Goal: Task Accomplishment & Management: Manage account settings

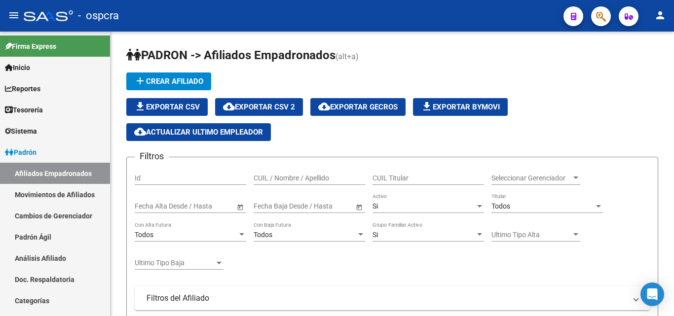
scroll to position [296, 0]
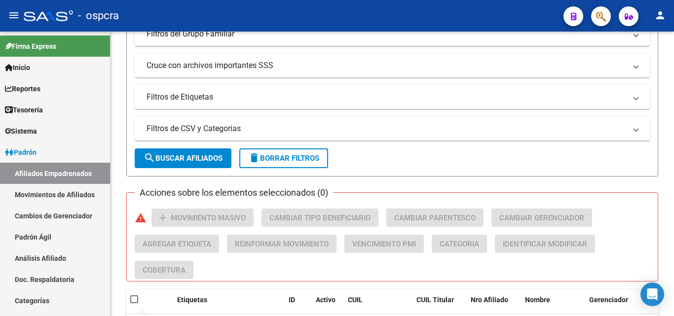
click at [610, 17] on button "button" at bounding box center [602, 16] width 20 height 20
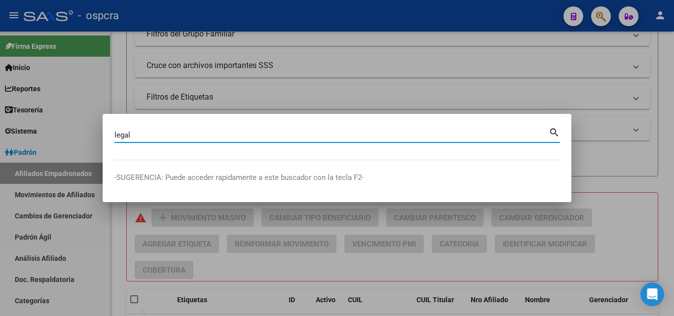
type input "legal"
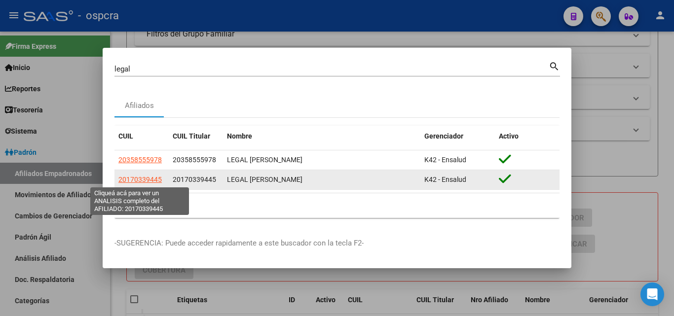
click at [142, 183] on span "20170339445" at bounding box center [139, 180] width 43 height 8
type textarea "20170339445"
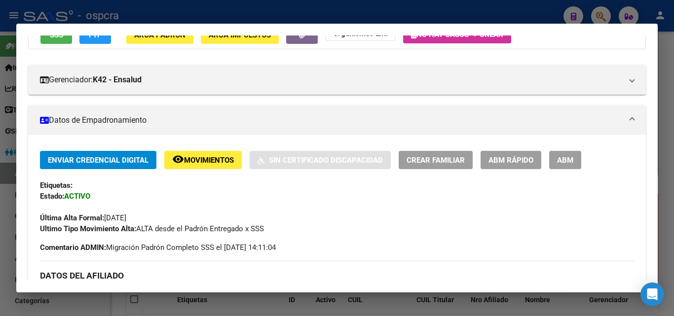
scroll to position [0, 0]
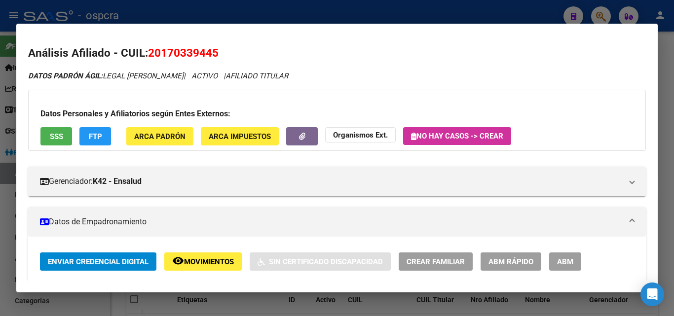
click at [0, 158] on div at bounding box center [337, 158] width 674 height 316
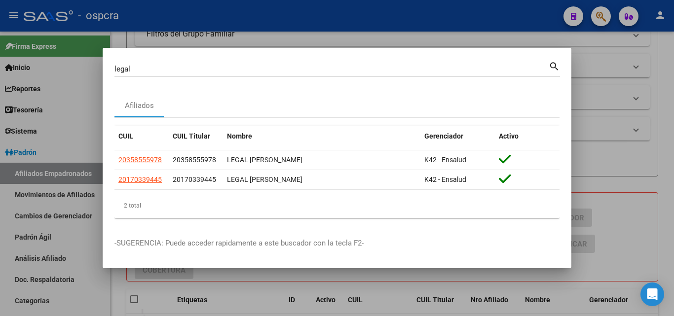
click at [622, 114] on div at bounding box center [337, 158] width 674 height 316
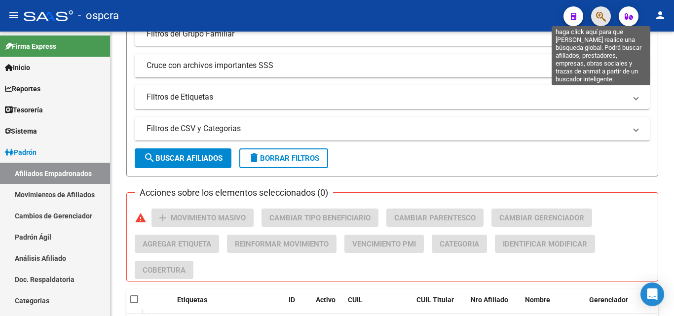
click at [602, 14] on icon "button" at bounding box center [601, 16] width 10 height 11
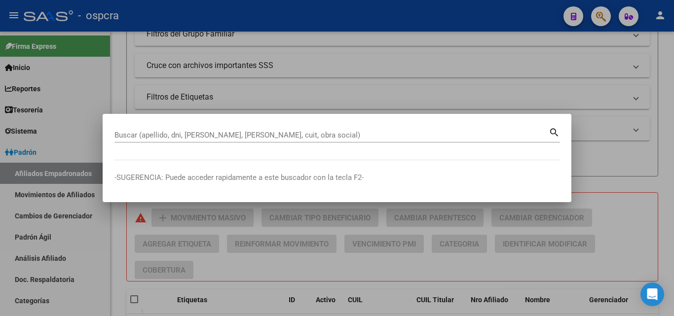
drag, startPoint x: 113, startPoint y: 133, endPoint x: 308, endPoint y: 134, distance: 195.5
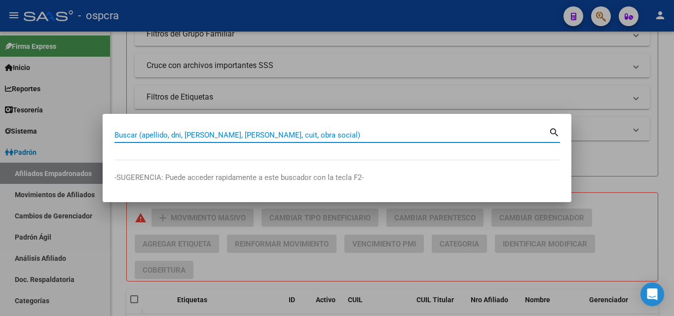
paste input "38530308"
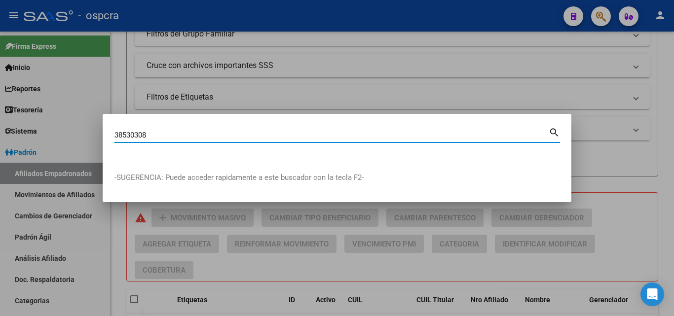
type input "38530308"
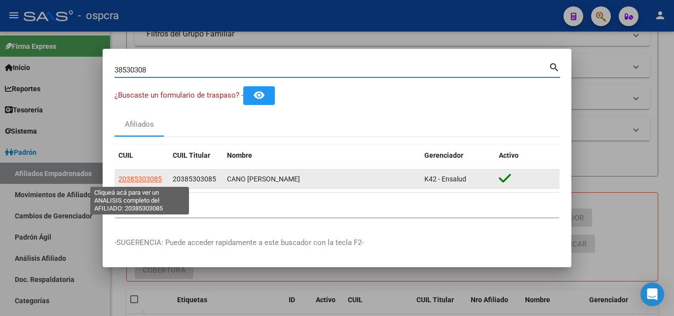
click at [140, 181] on span "20385303085" at bounding box center [139, 179] width 43 height 8
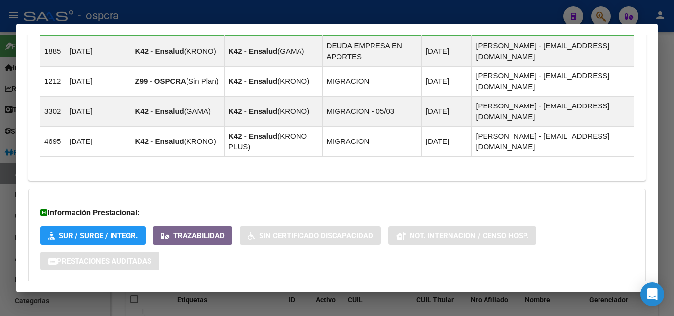
scroll to position [650, 0]
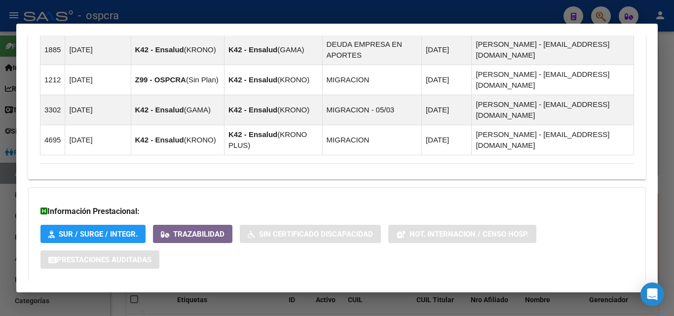
click at [222, 296] on span "Aportes y Contribuciones del Afiliado: 20385303085" at bounding box center [147, 300] width 185 height 9
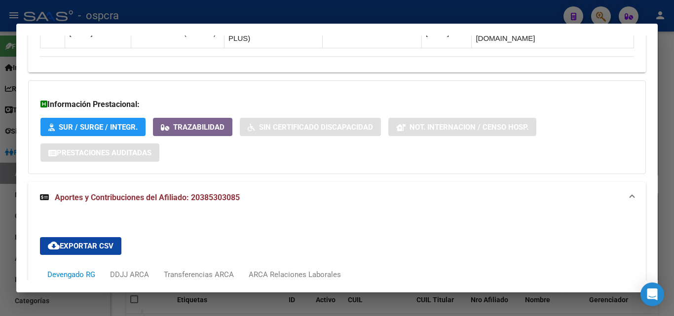
scroll to position [898, 0]
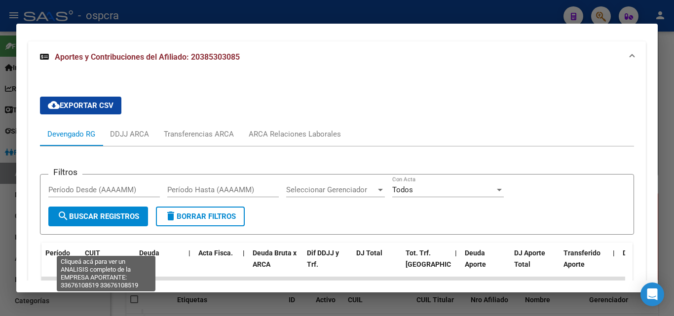
click at [124, 299] on span "33676108519" at bounding box center [106, 303] width 43 height 8
type textarea "33676108519"
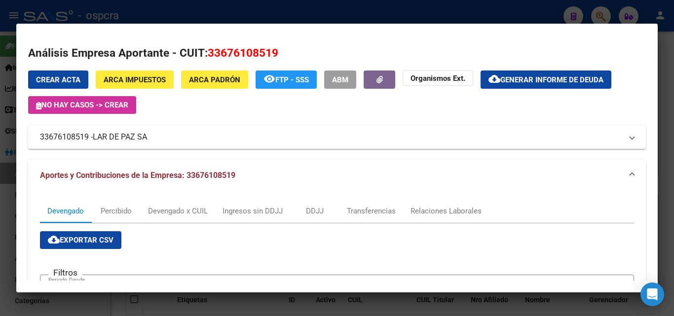
click at [0, 226] on div at bounding box center [337, 158] width 674 height 316
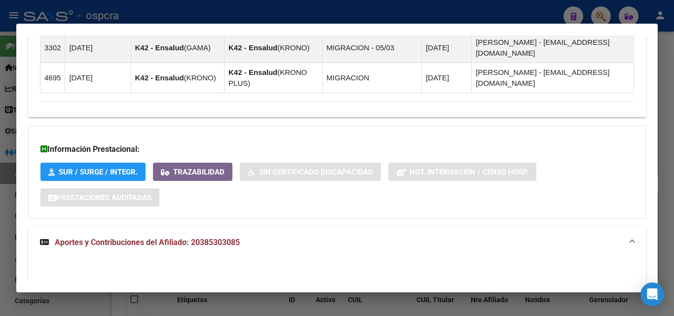
scroll to position [700, 0]
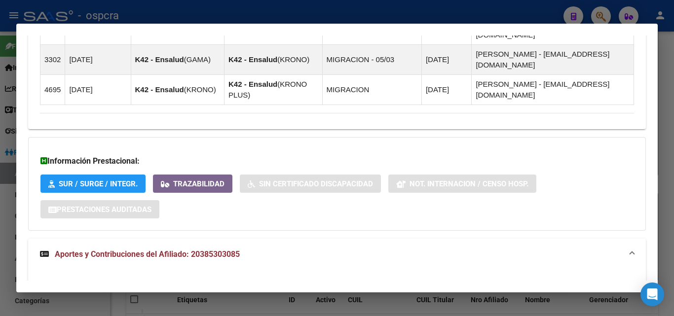
click at [0, 257] on div at bounding box center [337, 158] width 674 height 316
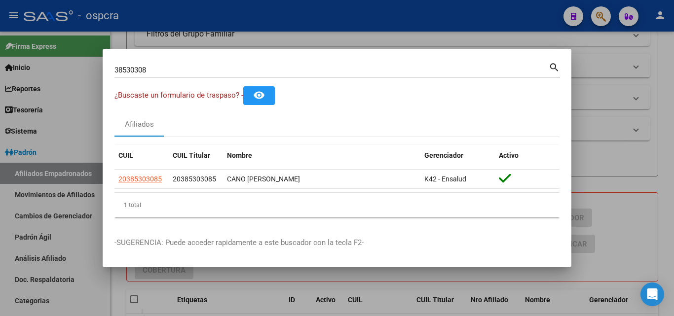
click at [618, 179] on div at bounding box center [337, 158] width 674 height 316
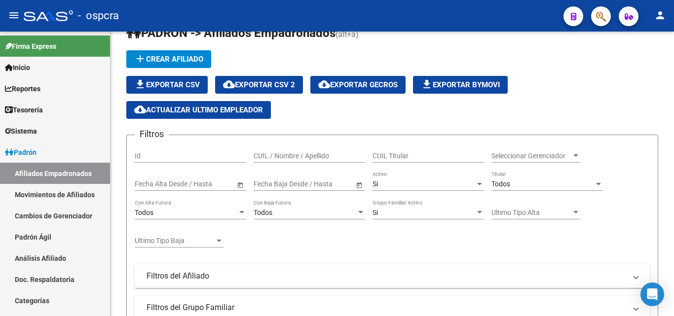
scroll to position [0, 0]
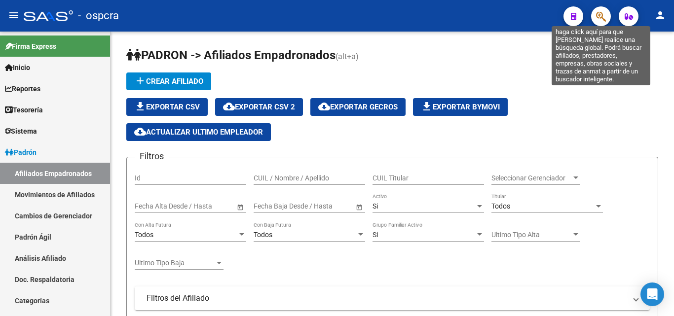
click at [609, 15] on button "button" at bounding box center [602, 16] width 20 height 20
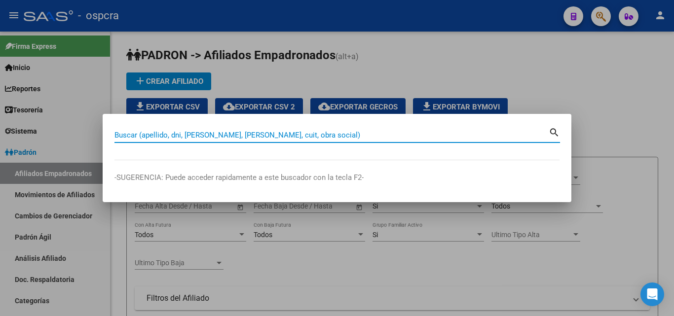
paste input "38530308"
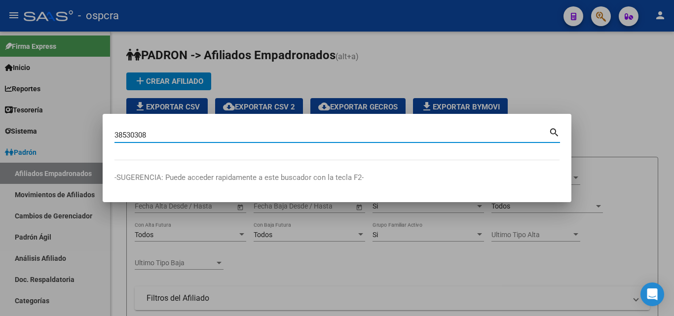
type input "38530308"
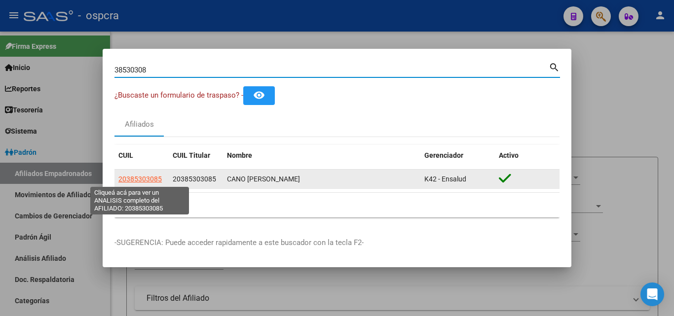
click at [141, 179] on span "20385303085" at bounding box center [139, 179] width 43 height 8
type textarea "20385303085"
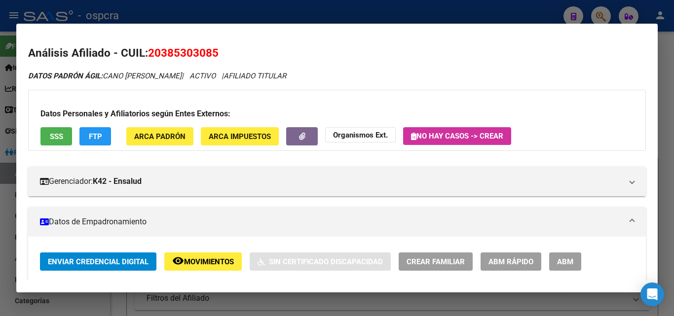
click at [202, 261] on span "Movimientos" at bounding box center [209, 262] width 50 height 9
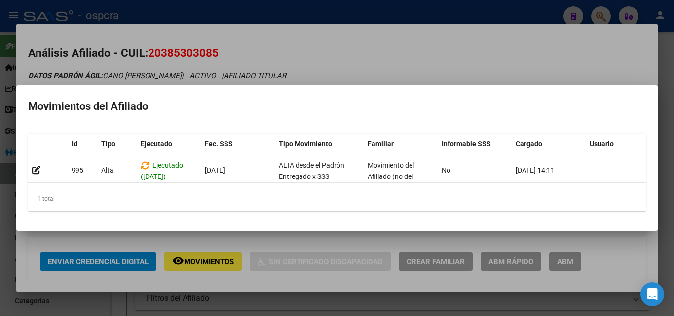
click at [346, 62] on div at bounding box center [337, 158] width 674 height 316
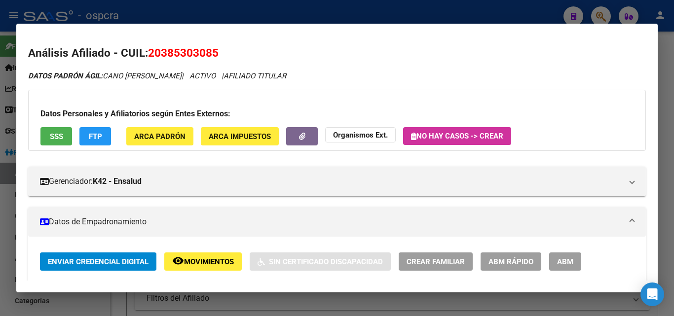
drag, startPoint x: 161, startPoint y: 51, endPoint x: 211, endPoint y: 53, distance: 49.4
click at [211, 53] on span "20385303085" at bounding box center [183, 52] width 71 height 13
copy span "38530308"
click at [390, 8] on div at bounding box center [337, 158] width 674 height 316
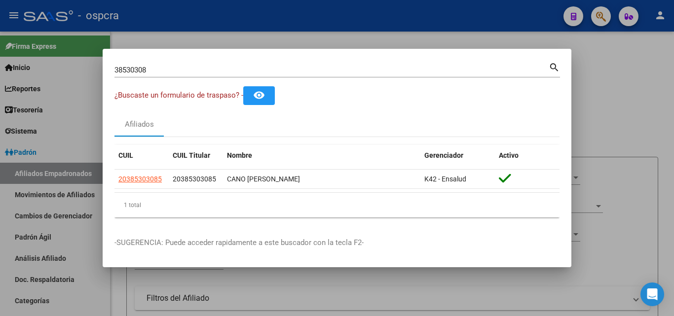
click at [606, 55] on div at bounding box center [337, 158] width 674 height 316
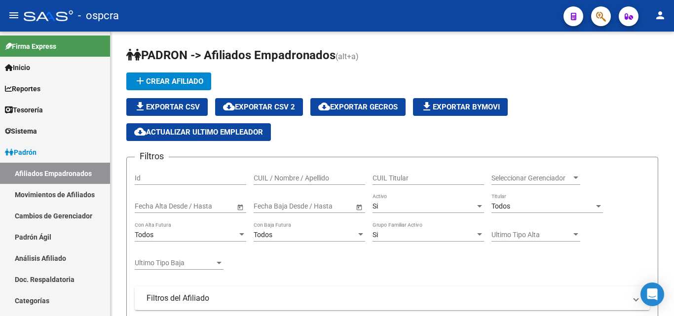
click at [605, 15] on icon "button" at bounding box center [601, 16] width 10 height 11
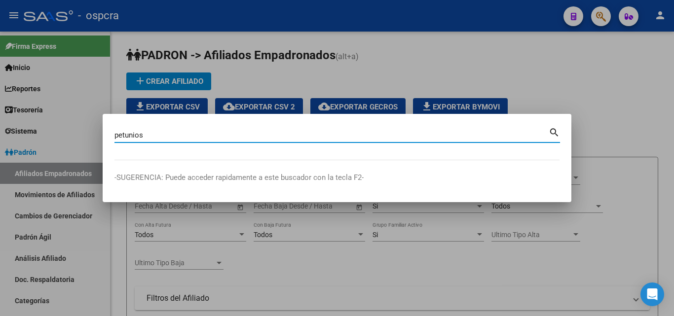
type input "petunios"
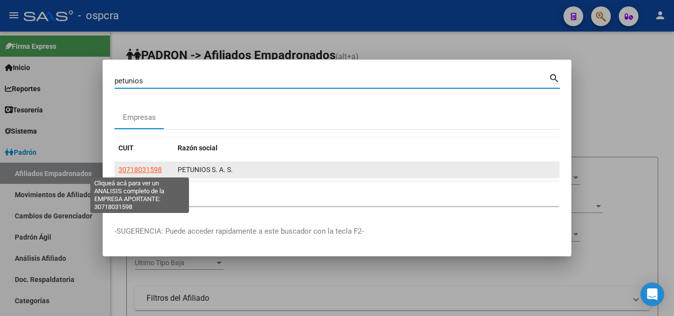
click at [144, 171] on span "30718031598" at bounding box center [139, 170] width 43 height 8
type textarea "30718031598"
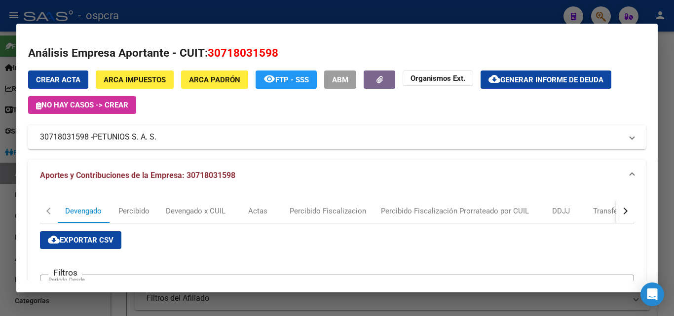
click at [121, 133] on span "PETUNIOS S. A. S." at bounding box center [125, 137] width 64 height 12
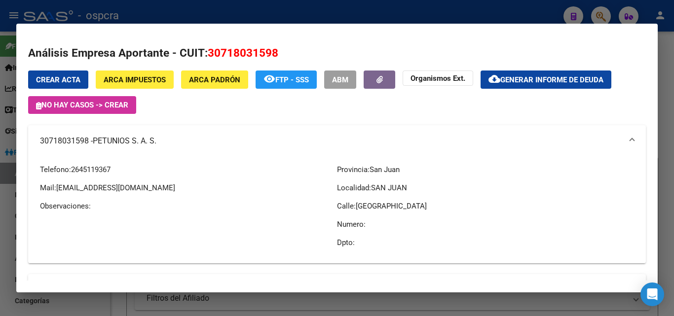
click at [5, 227] on div at bounding box center [337, 158] width 674 height 316
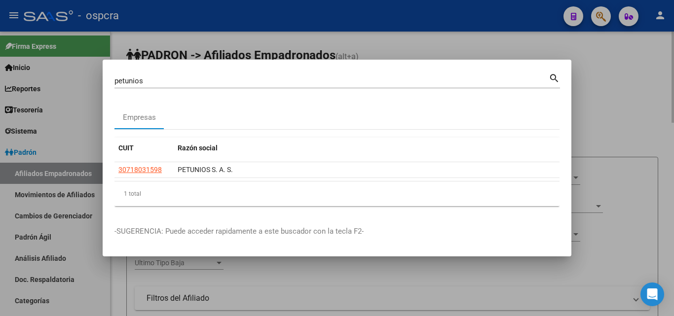
click at [648, 141] on div at bounding box center [337, 158] width 674 height 316
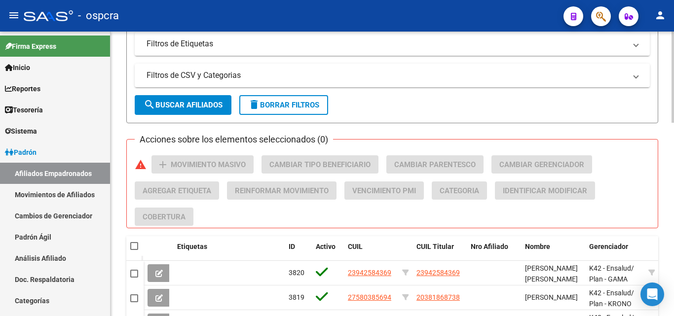
scroll to position [494, 0]
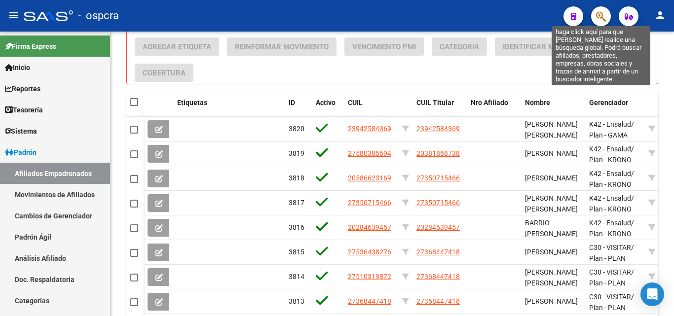
click at [597, 21] on icon "button" at bounding box center [601, 16] width 10 height 11
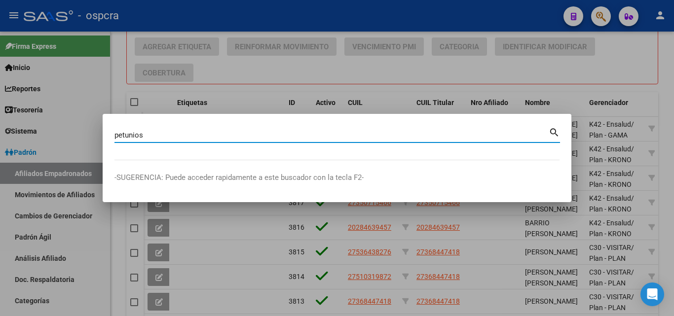
type input "petunios"
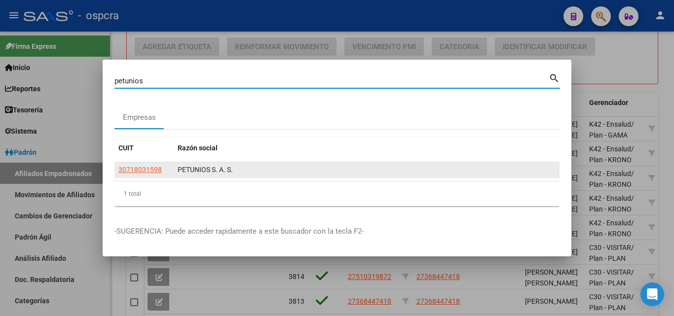
click at [149, 165] on datatable-body-cell "30718031598" at bounding box center [144, 169] width 59 height 15
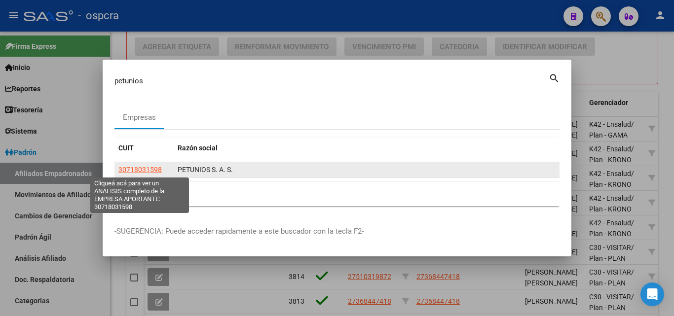
click at [153, 166] on span "30718031598" at bounding box center [139, 170] width 43 height 8
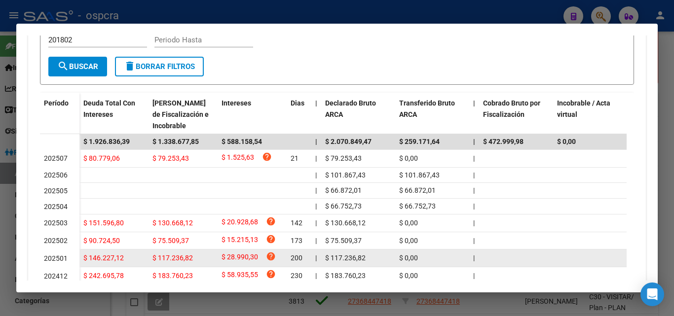
scroll to position [317, 0]
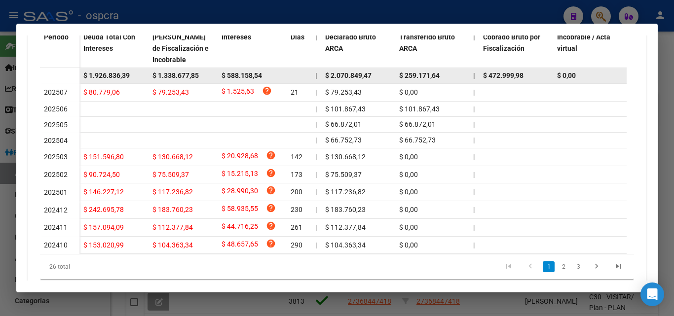
drag, startPoint x: 83, startPoint y: 72, endPoint x: 124, endPoint y: 73, distance: 41.0
click at [133, 72] on datatable-body-cell "$ 1.926.836,39" at bounding box center [113, 75] width 69 height 15
copy span "$ 1.926.836,39"
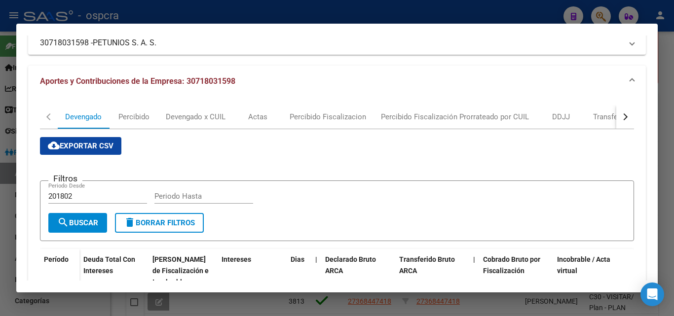
scroll to position [70, 0]
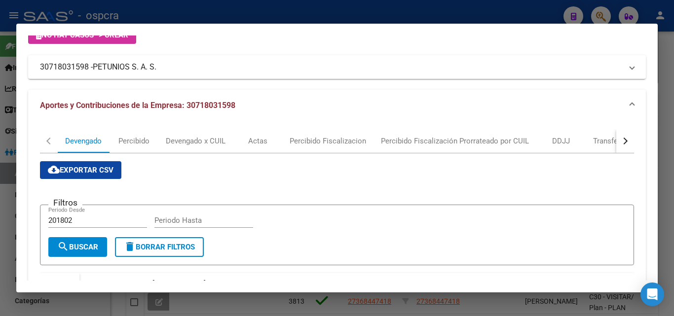
click at [0, 180] on div at bounding box center [337, 158] width 674 height 316
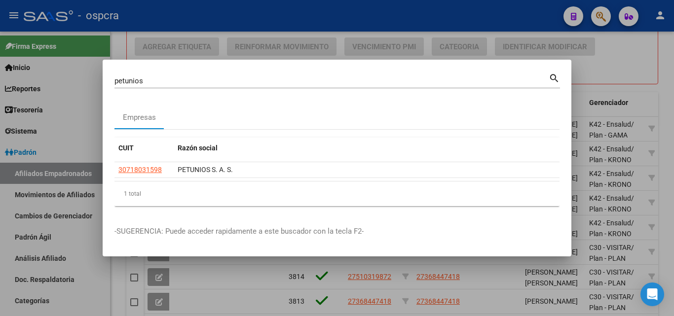
click at [0, 181] on div at bounding box center [337, 158] width 674 height 316
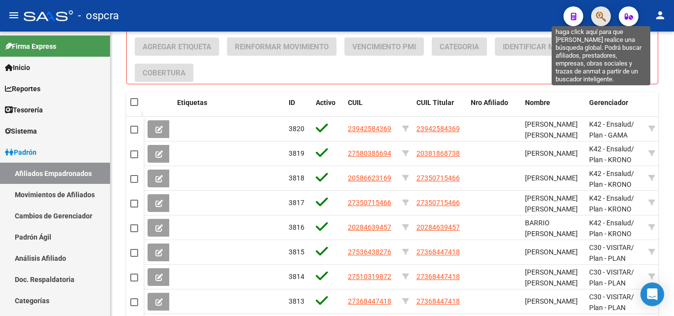
click at [601, 14] on icon "button" at bounding box center [601, 16] width 10 height 11
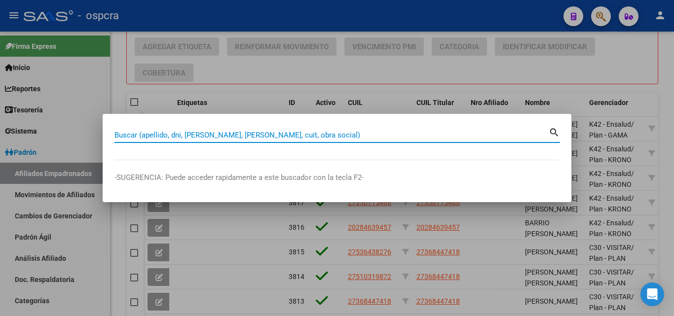
paste input "38530308"
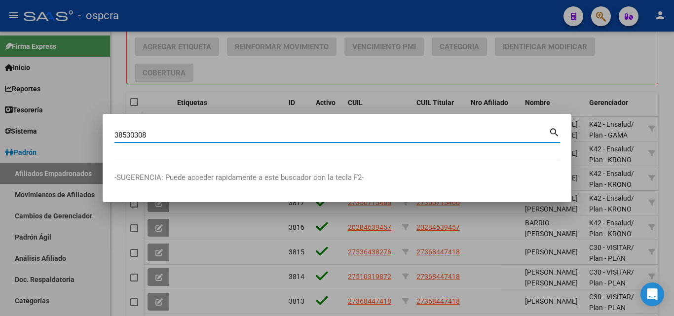
type input "38530308"
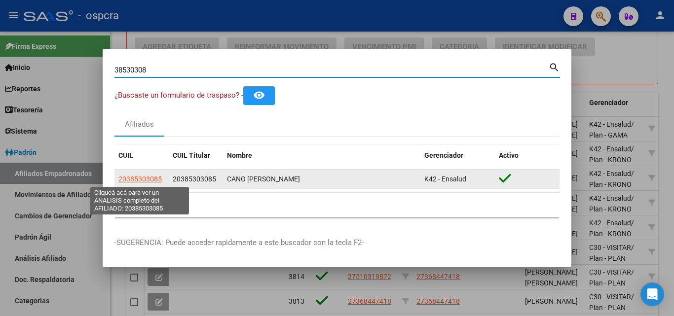
click at [146, 177] on span "20385303085" at bounding box center [139, 179] width 43 height 8
type textarea "20385303085"
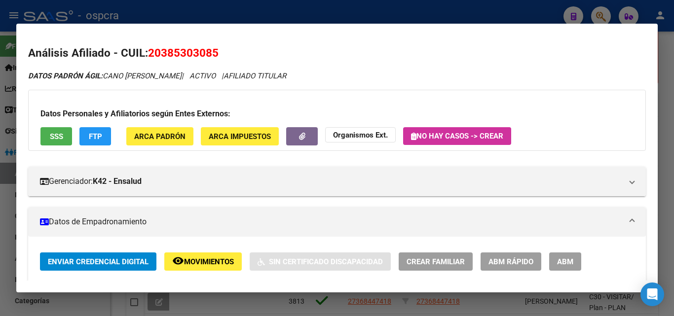
drag, startPoint x: 163, startPoint y: 52, endPoint x: 210, endPoint y: 53, distance: 46.9
click at [210, 53] on span "20385303085" at bounding box center [183, 52] width 71 height 13
copy span "38530308"
click at [0, 230] on div at bounding box center [337, 158] width 674 height 316
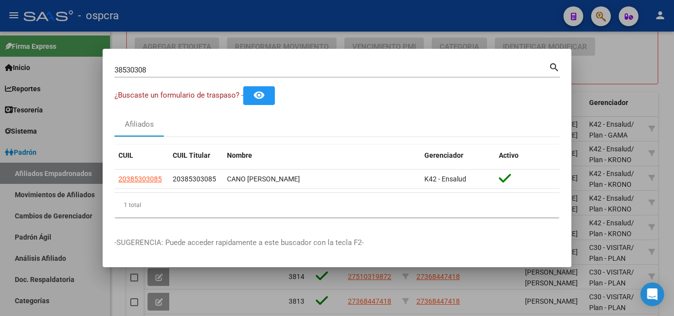
click at [0, 220] on div at bounding box center [337, 158] width 674 height 316
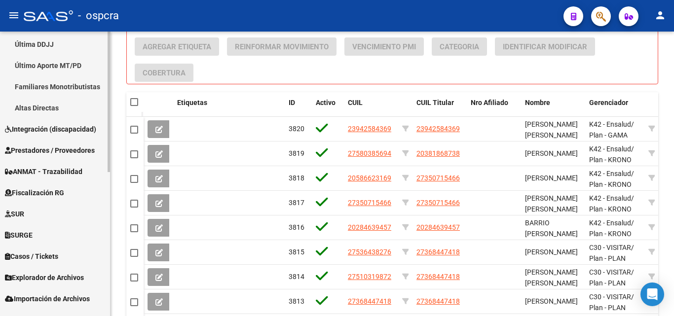
scroll to position [292, 0]
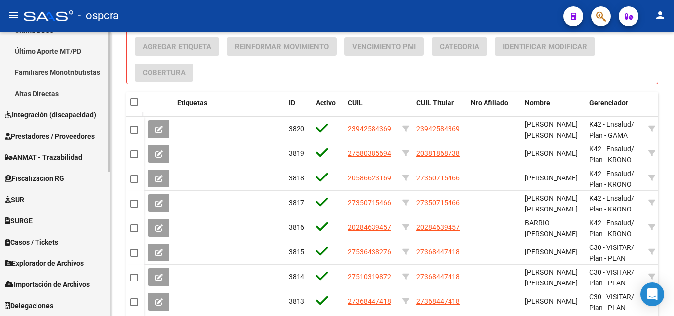
click at [49, 265] on span "Explorador de Archivos" at bounding box center [44, 263] width 79 height 11
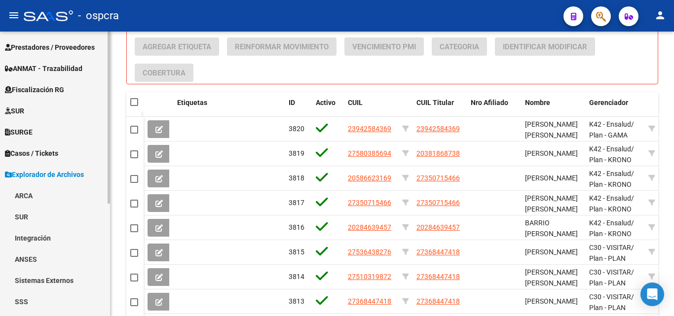
scroll to position [137, 0]
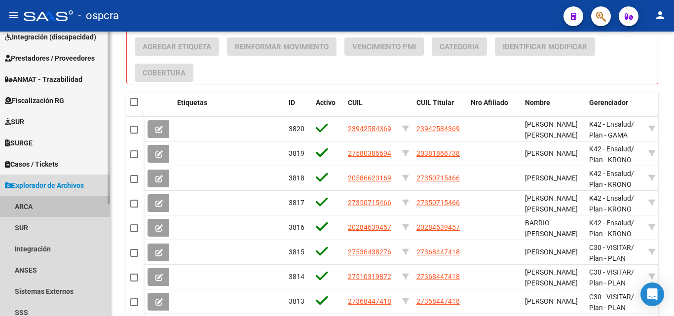
click at [33, 202] on link "ARCA" at bounding box center [55, 206] width 110 height 21
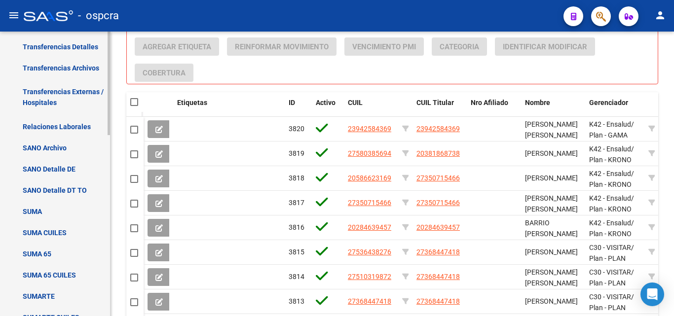
scroll to position [334, 0]
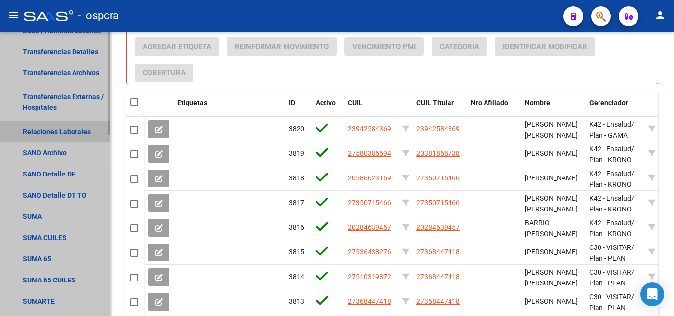
click at [69, 132] on link "Relaciones Laborales" at bounding box center [55, 131] width 110 height 21
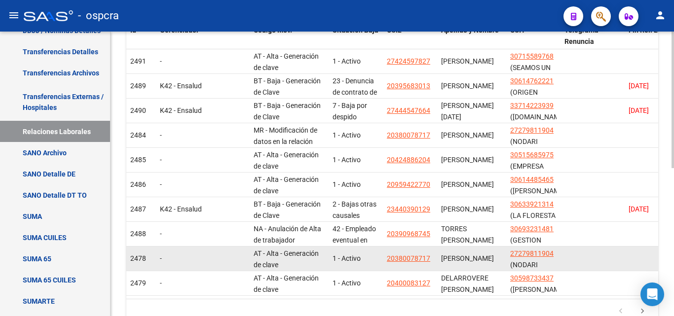
scroll to position [160, 0]
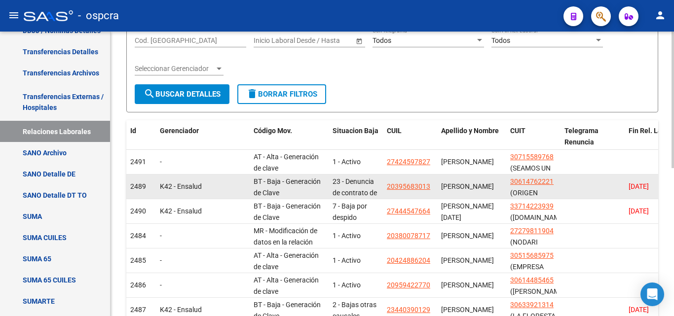
click at [408, 191] on app-link-go-to "20395683013" at bounding box center [408, 186] width 43 height 11
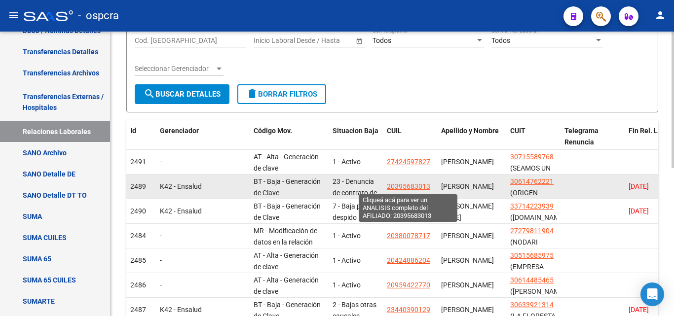
click at [408, 185] on span "20395683013" at bounding box center [408, 187] width 43 height 8
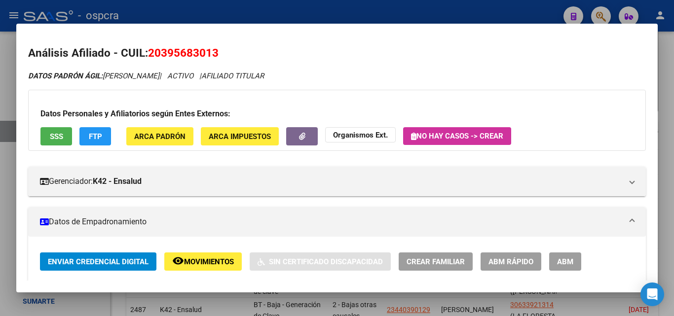
click at [0, 201] on div at bounding box center [337, 158] width 674 height 316
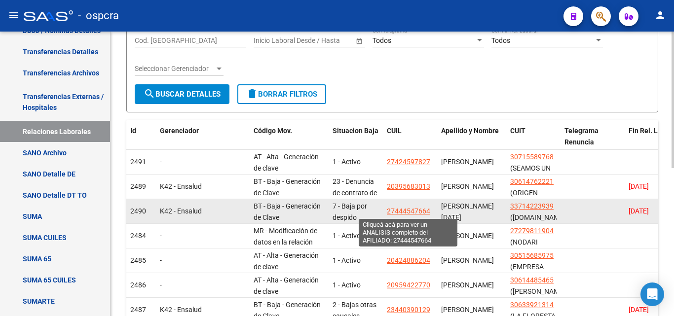
click at [425, 215] on span "27444547664" at bounding box center [408, 211] width 43 height 8
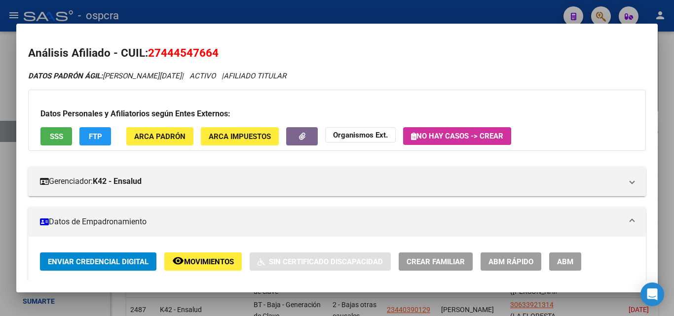
click at [196, 260] on span "Movimientos" at bounding box center [209, 262] width 50 height 9
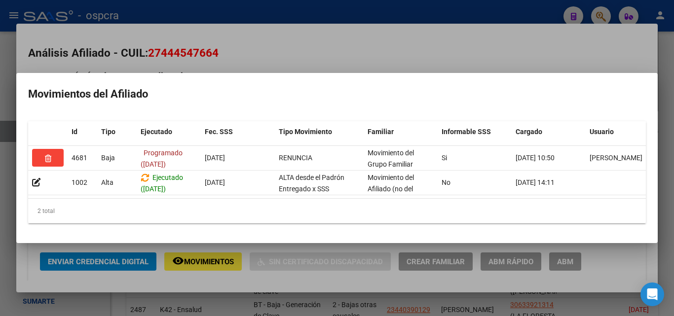
click at [0, 225] on div at bounding box center [337, 158] width 674 height 316
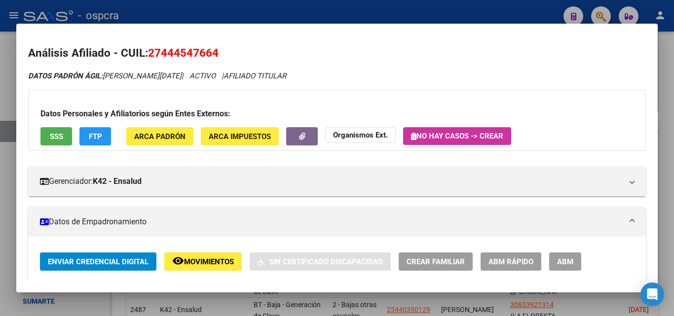
click at [0, 224] on div at bounding box center [337, 158] width 674 height 316
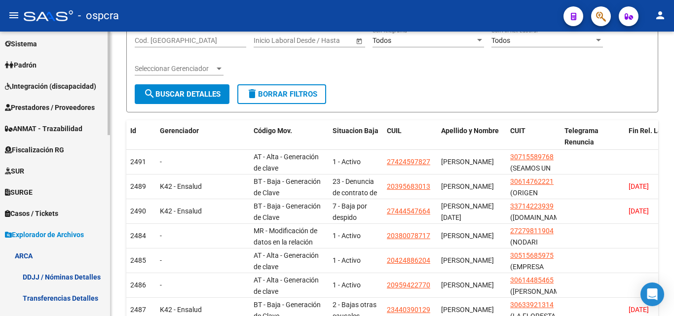
scroll to position [0, 0]
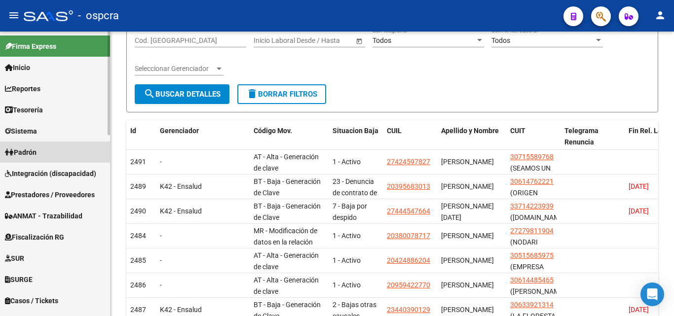
click at [37, 151] on span "Padrón" at bounding box center [21, 152] width 32 height 11
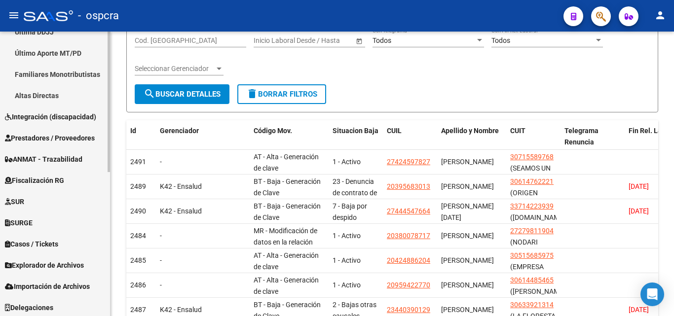
scroll to position [292, 0]
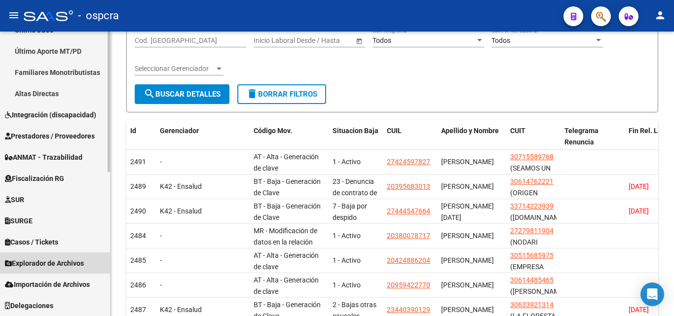
drag, startPoint x: 46, startPoint y: 268, endPoint x: 67, endPoint y: 265, distance: 20.9
click at [46, 268] on span "Explorador de Archivos" at bounding box center [44, 263] width 79 height 11
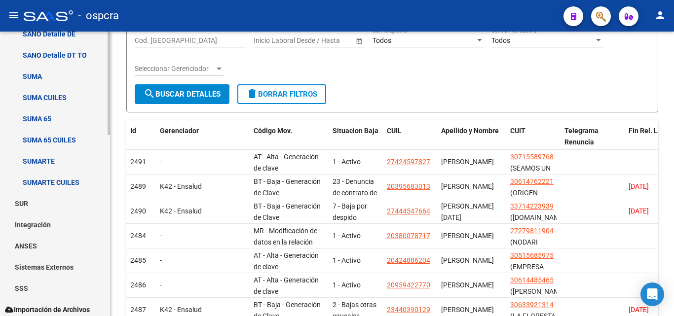
scroll to position [500, 0]
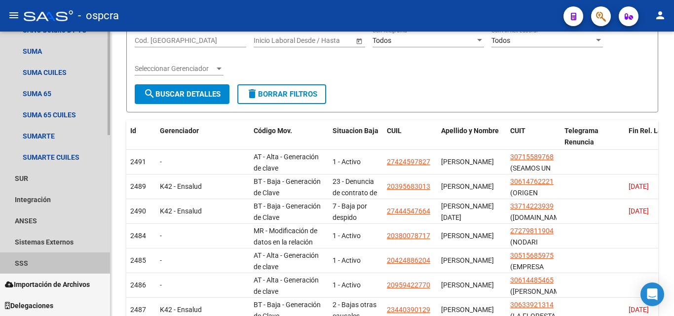
click at [39, 261] on link "SSS" at bounding box center [55, 263] width 110 height 21
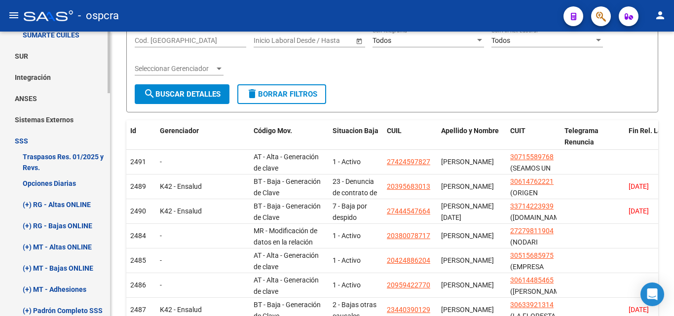
scroll to position [697, 0]
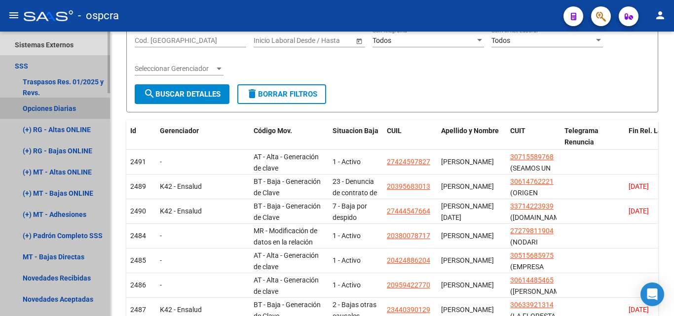
click at [76, 106] on link "Opciones Diarias" at bounding box center [55, 108] width 110 height 21
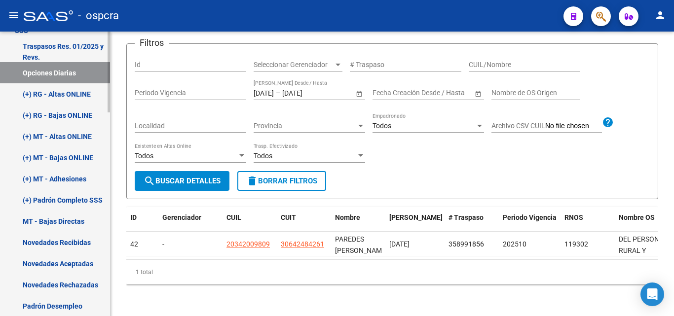
scroll to position [401, 0]
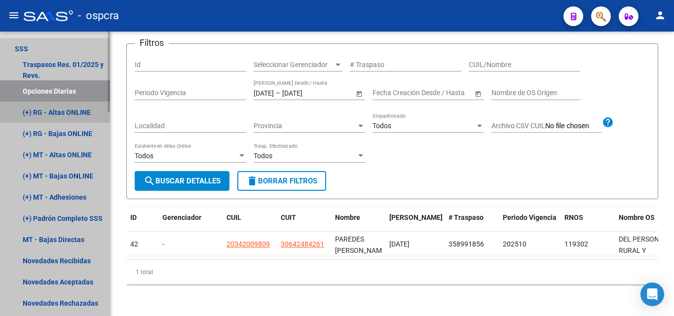
click at [76, 116] on link "(+) RG - Altas ONLINE" at bounding box center [55, 112] width 110 height 21
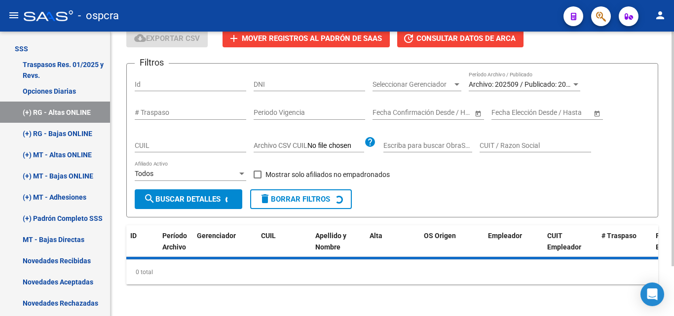
scroll to position [160, 0]
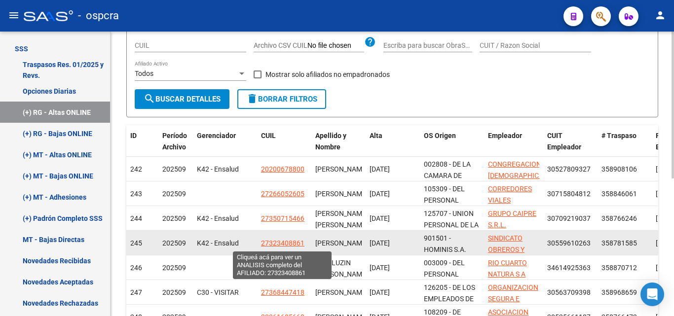
click at [282, 243] on span "27323408861" at bounding box center [282, 243] width 43 height 8
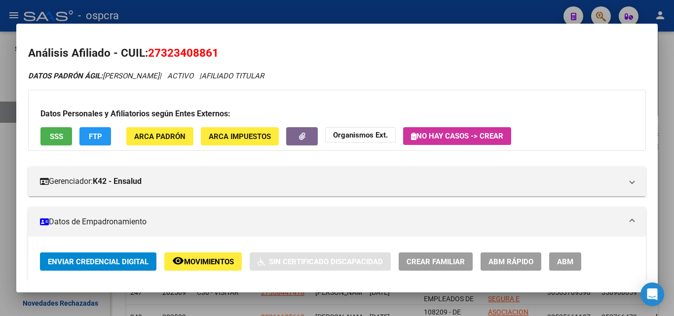
click at [66, 135] on button "SSS" at bounding box center [56, 136] width 32 height 18
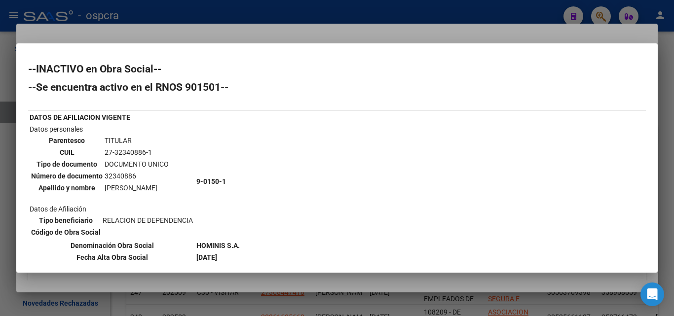
click at [0, 185] on div at bounding box center [337, 158] width 674 height 316
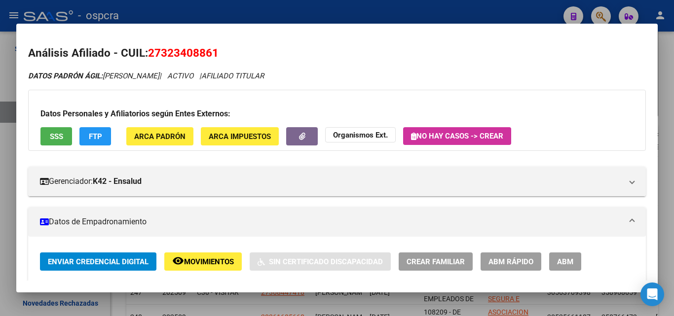
click at [0, 185] on div at bounding box center [337, 158] width 674 height 316
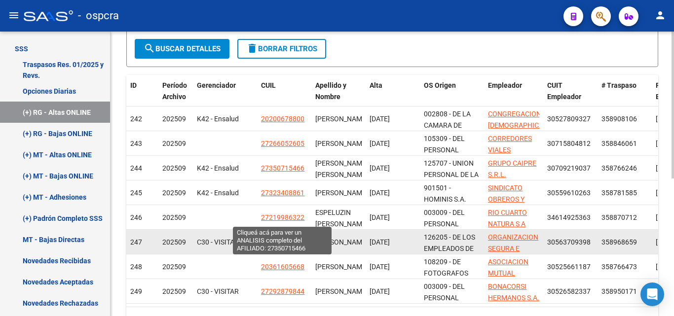
scroll to position [259, 0]
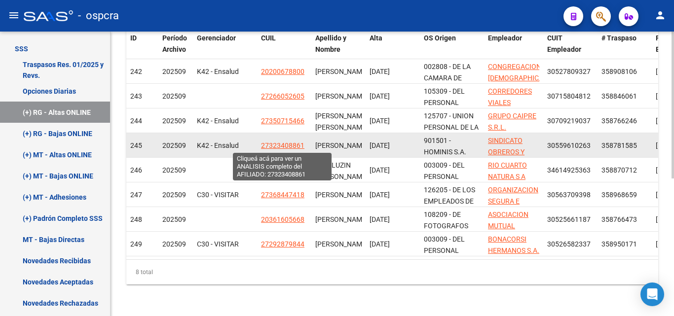
click at [278, 143] on span "27323408861" at bounding box center [282, 146] width 43 height 8
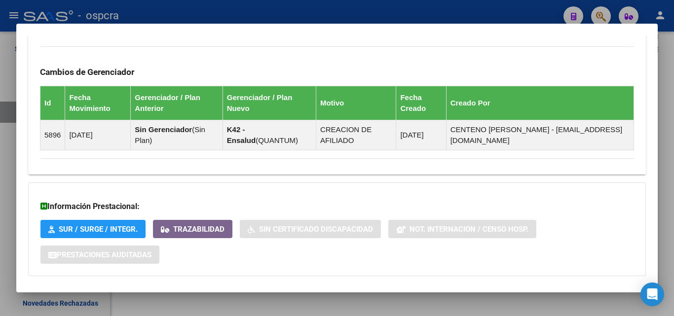
scroll to position [606, 0]
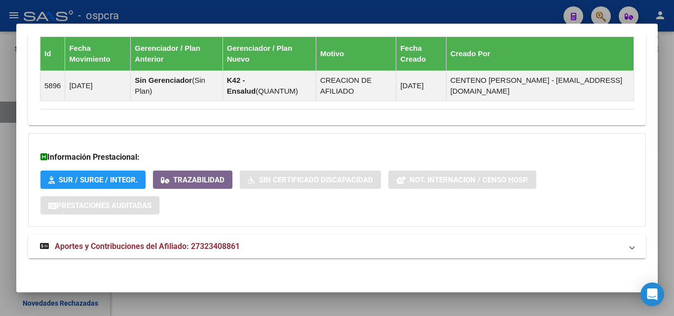
click at [172, 246] on span "Aportes y Contribuciones del Afiliado: 27323408861" at bounding box center [147, 246] width 185 height 9
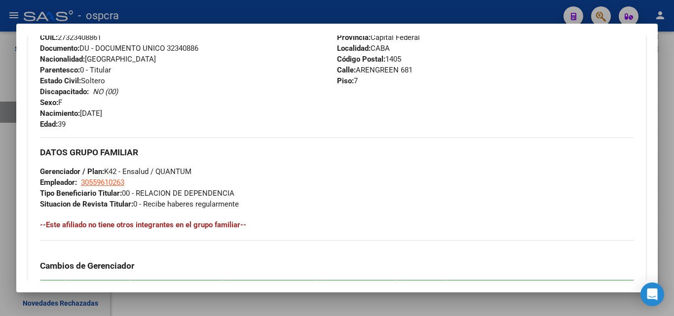
scroll to position [364, 0]
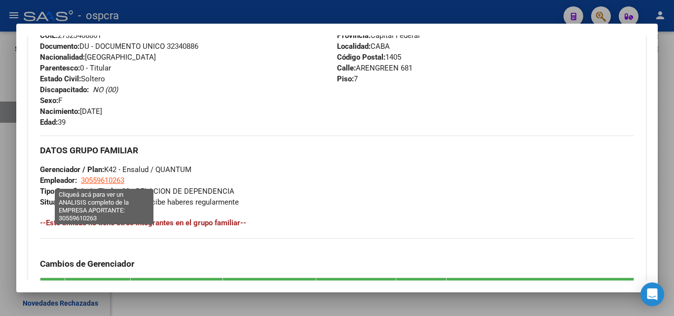
click at [113, 178] on span "30559610263" at bounding box center [102, 180] width 43 height 9
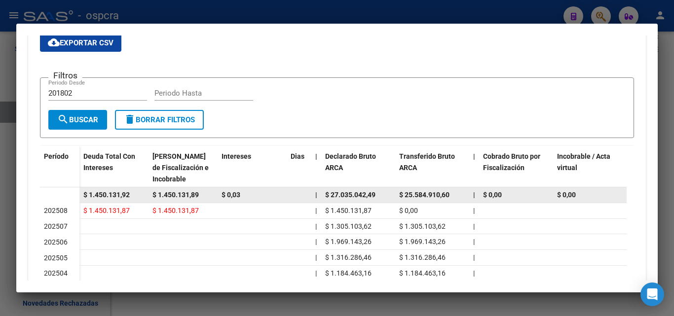
scroll to position [0, 0]
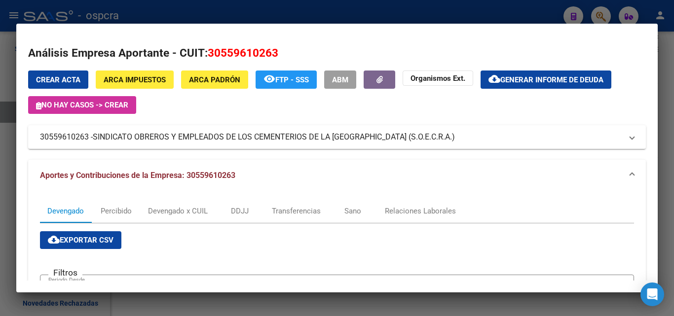
click at [8, 174] on div at bounding box center [337, 158] width 674 height 316
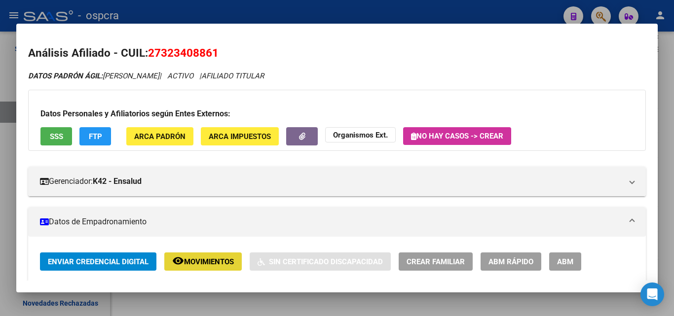
click at [215, 267] on button "remove_red_eye Movimientos" at bounding box center [203, 262] width 78 height 18
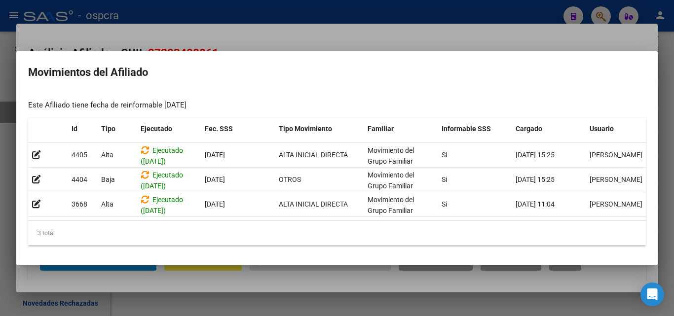
click at [4, 195] on div at bounding box center [337, 158] width 674 height 316
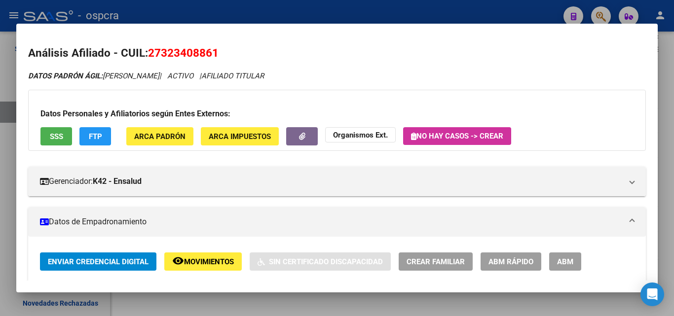
click at [0, 189] on div at bounding box center [337, 158] width 674 height 316
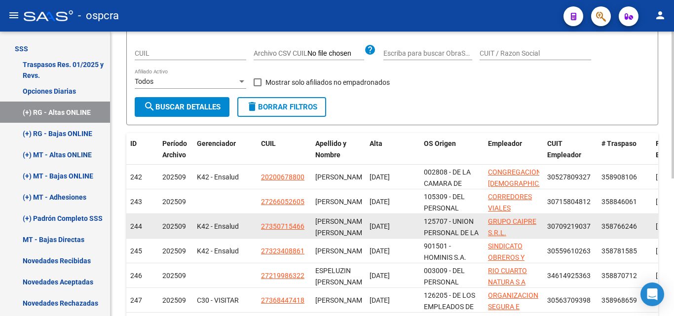
scroll to position [210, 0]
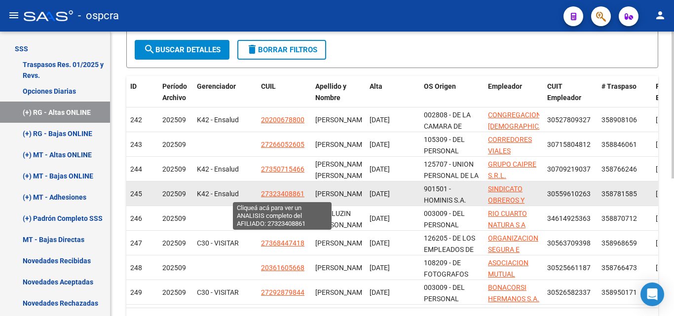
click at [277, 192] on span "27323408861" at bounding box center [282, 194] width 43 height 8
type textarea "27323408861"
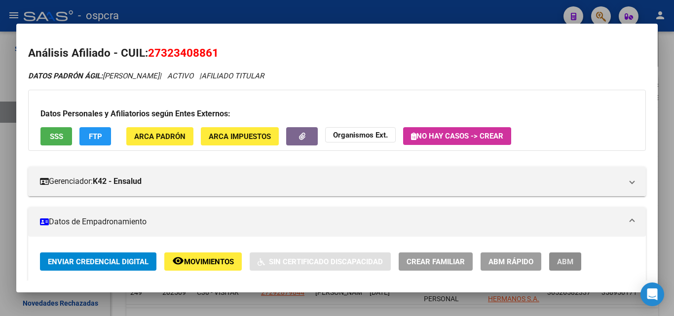
click at [558, 261] on span "ABM" at bounding box center [565, 262] width 16 height 9
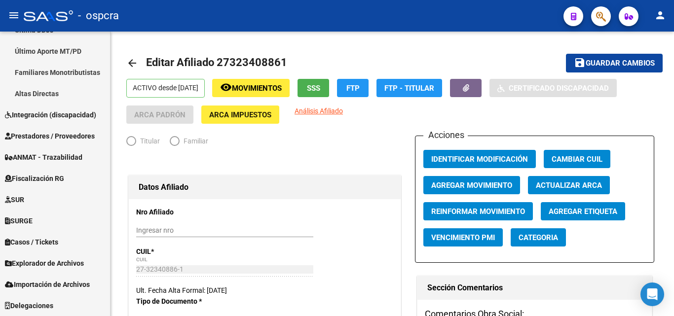
scroll to position [292, 0]
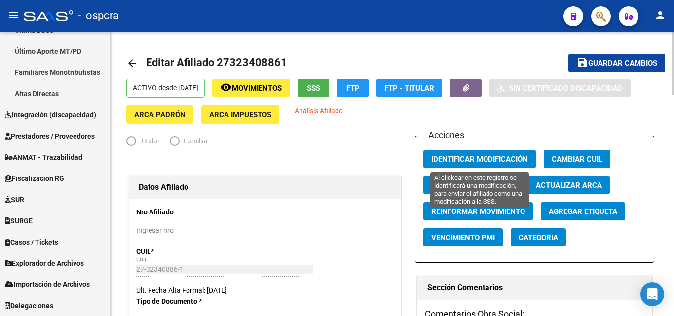
radio input "true"
type input "30-55961026-3"
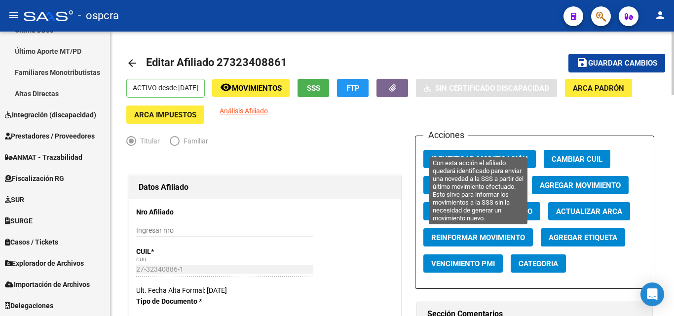
click at [449, 237] on span "Reinformar Movimiento" at bounding box center [479, 238] width 94 height 9
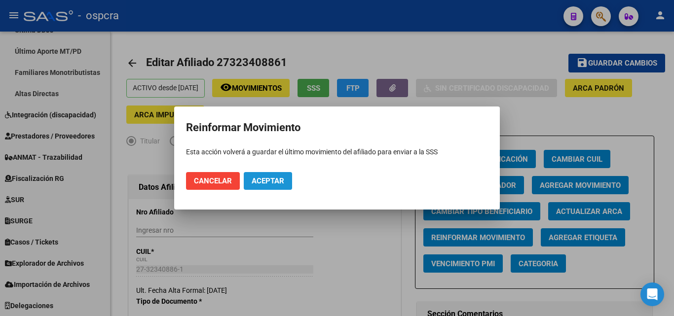
click at [279, 181] on span "Aceptar" at bounding box center [268, 181] width 33 height 9
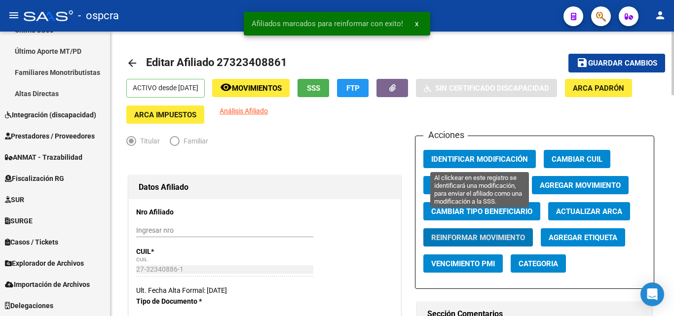
click at [521, 156] on span "Identificar Modificación" at bounding box center [480, 159] width 97 height 9
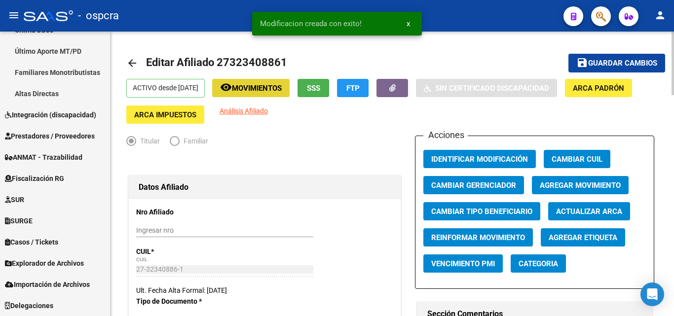
click at [282, 88] on span "Movimientos" at bounding box center [257, 88] width 50 height 9
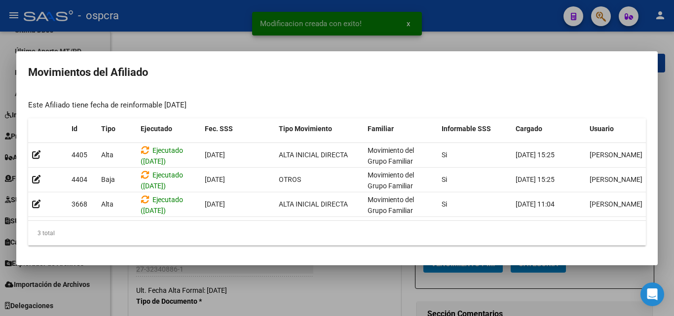
click at [195, 46] on div at bounding box center [337, 158] width 674 height 316
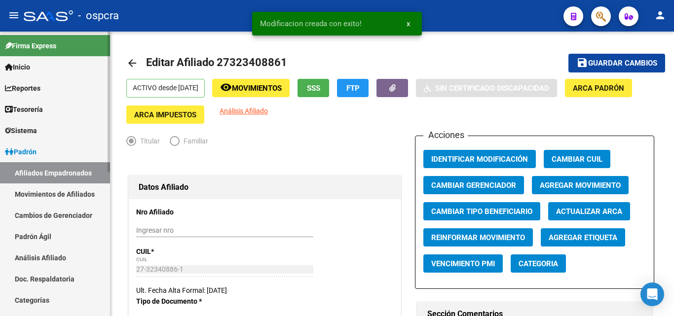
scroll to position [0, 0]
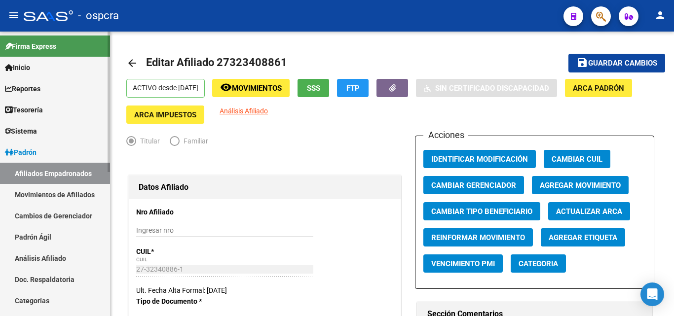
click at [51, 173] on link "Afiliados Empadronados" at bounding box center [55, 173] width 110 height 21
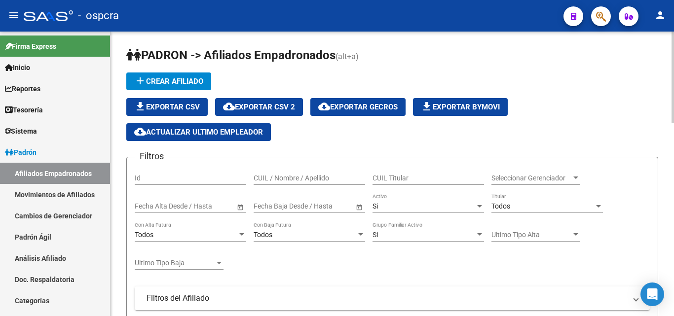
click at [533, 172] on div "Seleccionar Gerenciador Seleccionar Gerenciador" at bounding box center [536, 175] width 89 height 20
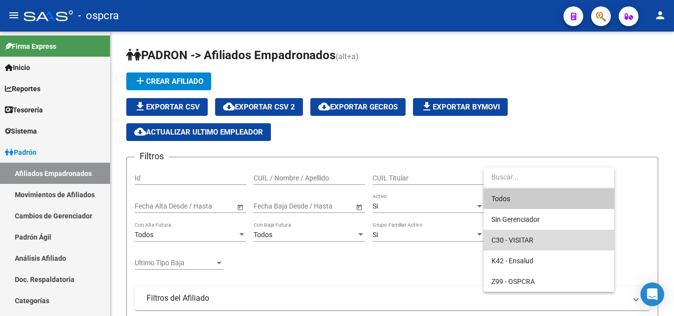
click at [527, 245] on span "C30 - VISITAR" at bounding box center [549, 240] width 115 height 21
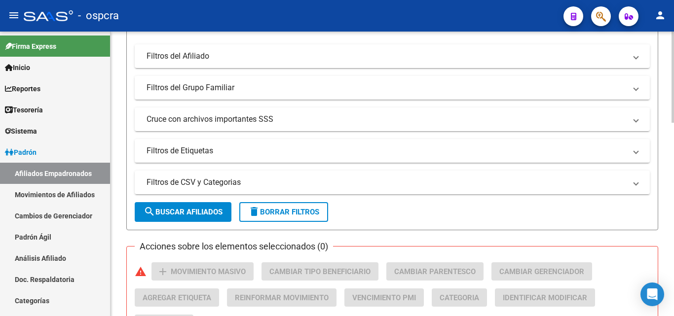
scroll to position [247, 0]
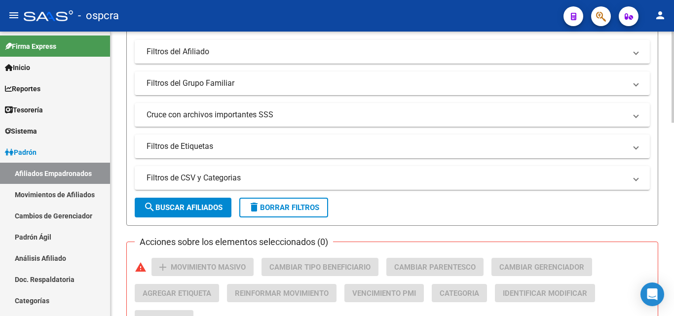
click at [192, 208] on span "search Buscar Afiliados" at bounding box center [183, 207] width 79 height 9
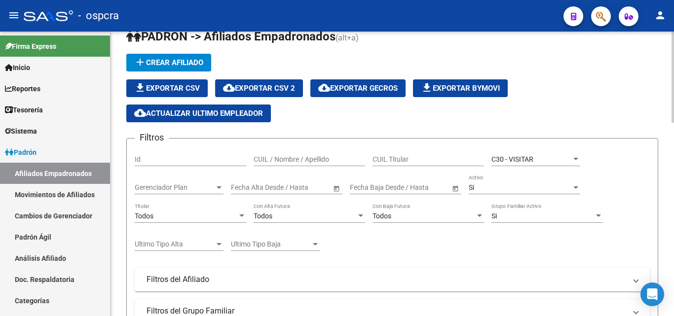
scroll to position [0, 0]
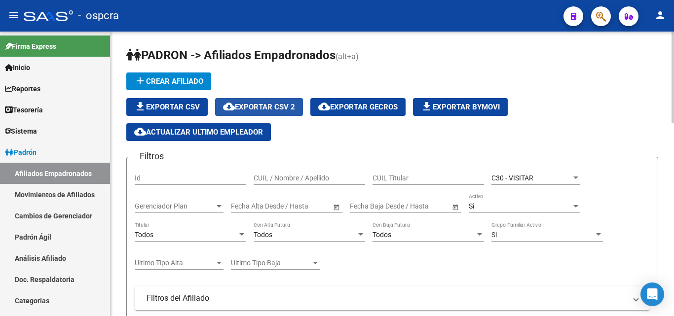
click at [274, 108] on span "cloud_download Exportar CSV 2" at bounding box center [259, 107] width 72 height 9
click at [603, 20] on icon "button" at bounding box center [601, 16] width 10 height 11
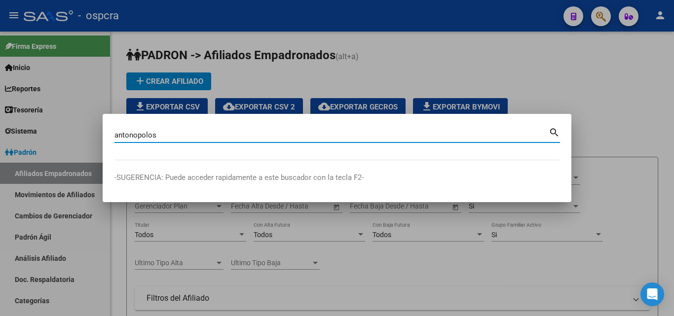
type input "antonopolos"
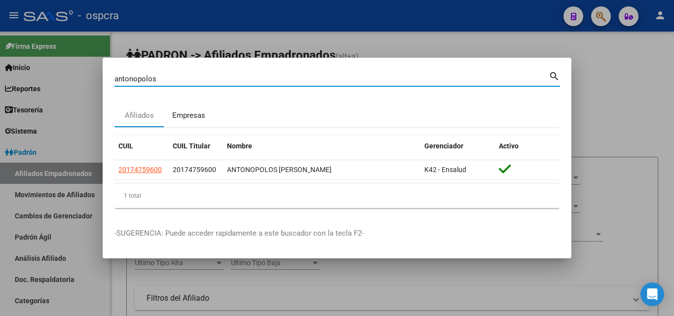
click at [182, 116] on div "Empresas" at bounding box center [188, 115] width 33 height 11
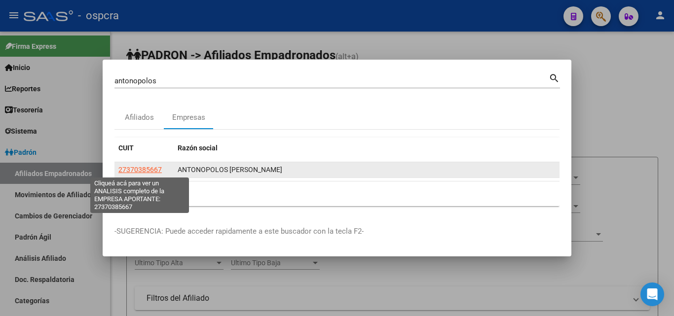
click at [139, 173] on span "27370385667" at bounding box center [139, 170] width 43 height 8
type textarea "27370385667"
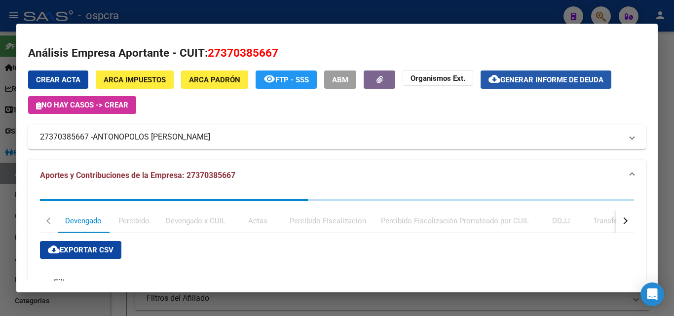
click at [549, 81] on span "Generar informe de deuda" at bounding box center [552, 80] width 103 height 9
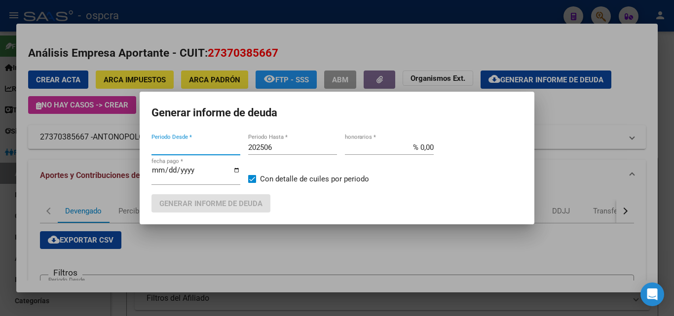
type input "202409"
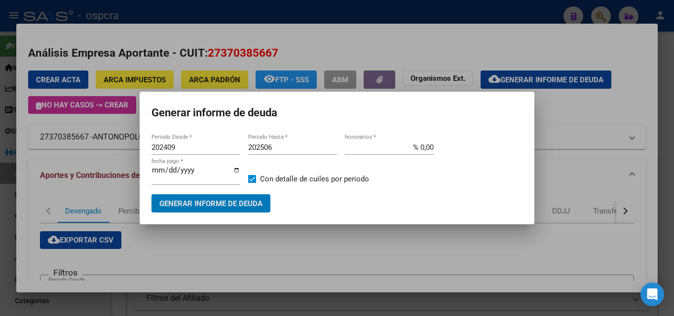
click at [247, 203] on span "Generar informe de deuda" at bounding box center [210, 203] width 103 height 9
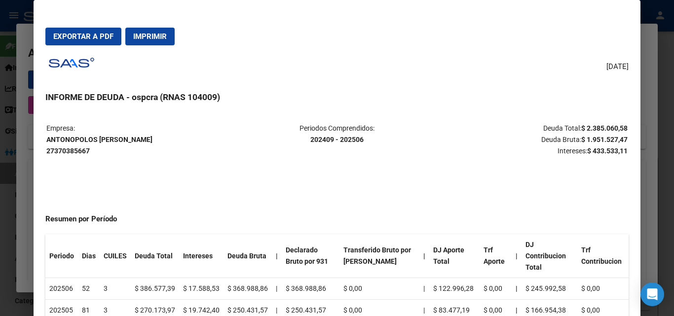
click at [0, 191] on div at bounding box center [337, 158] width 674 height 316
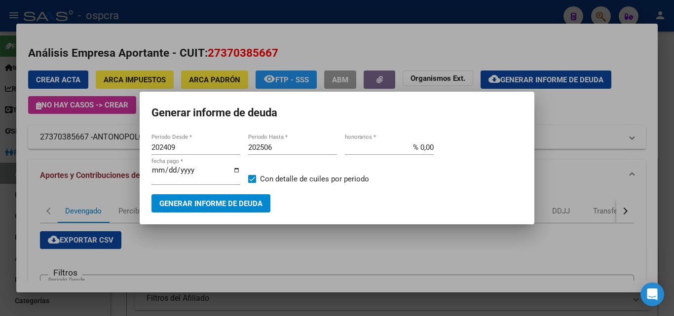
click at [281, 150] on input "202506" at bounding box center [292, 147] width 89 height 9
type input "202509"
click at [237, 214] on mat-dialog-container "Generar informe de deuda 202409 Periodo Desde * 202509 Periodo Hasta * % 0,00 h…" at bounding box center [337, 158] width 395 height 133
click at [239, 201] on span "Generar informe de deuda" at bounding box center [210, 203] width 103 height 9
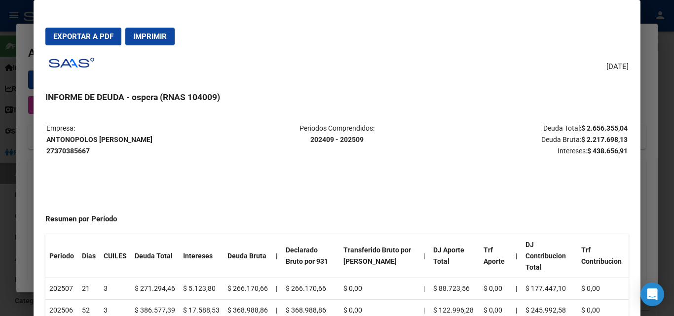
scroll to position [0, 47]
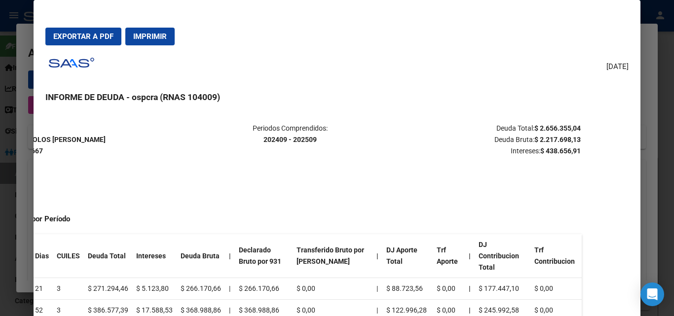
drag, startPoint x: 527, startPoint y: 128, endPoint x: 541, endPoint y: 143, distance: 20.6
click at [625, 153] on mat-dialog-content "Empresa: ANTONOPOLOS [PERSON_NAME] 27370385667 Periodos Comprendidos: 202409 - …" at bounding box center [337, 226] width 607 height 228
copy tr "Empresa: ANTONOPOLOS [PERSON_NAME] 27370385667 Periodos Comprendidos: 202409 - …"
click at [645, 178] on div at bounding box center [337, 158] width 674 height 316
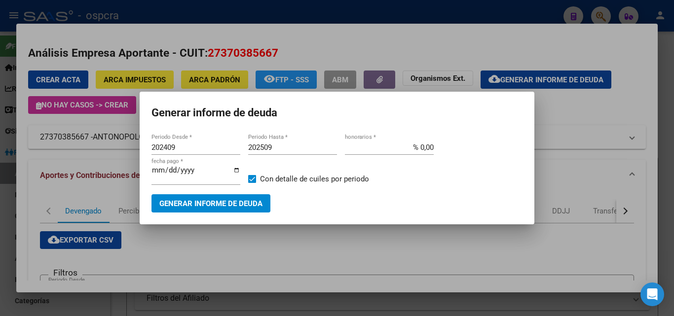
click at [332, 263] on div at bounding box center [337, 158] width 674 height 316
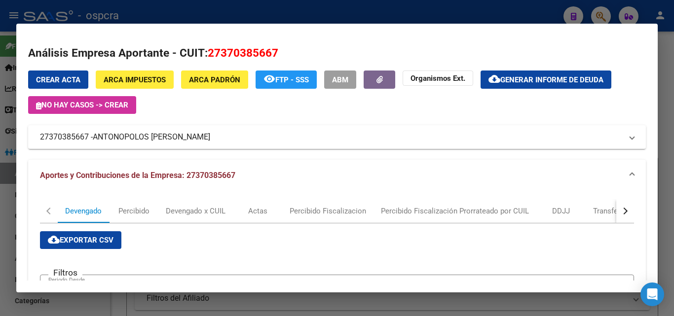
click at [0, 226] on div at bounding box center [337, 158] width 674 height 316
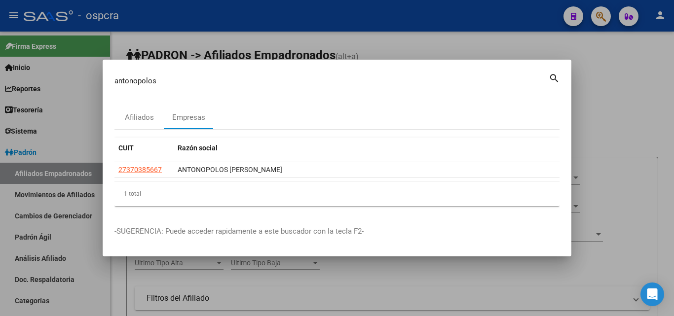
click at [627, 126] on div at bounding box center [337, 158] width 674 height 316
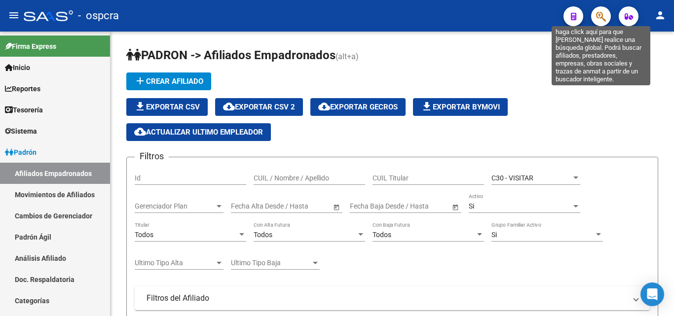
click at [600, 8] on span "button" at bounding box center [601, 16] width 10 height 20
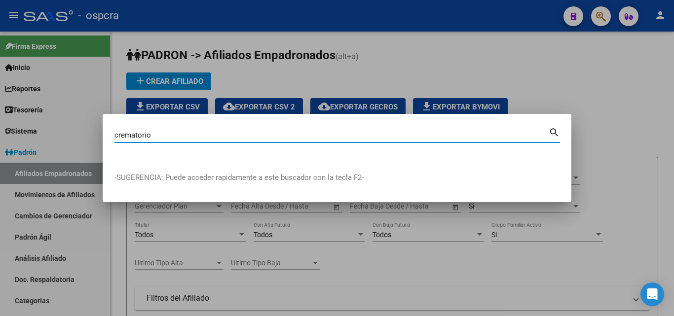
type input "crematorio"
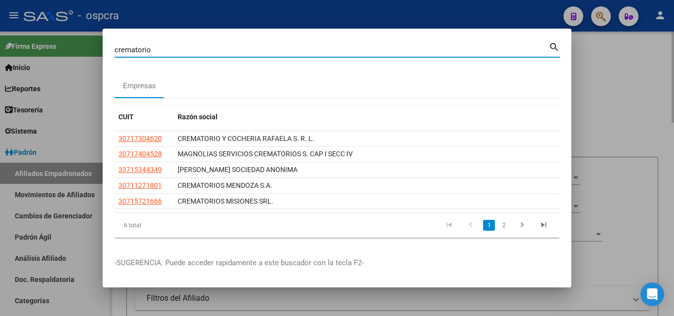
drag, startPoint x: 647, startPoint y: 128, endPoint x: 642, endPoint y: 95, distance: 33.5
click at [647, 127] on div at bounding box center [337, 158] width 674 height 316
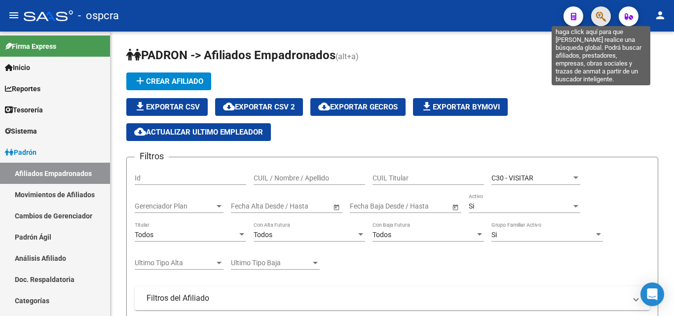
click at [604, 15] on icon "button" at bounding box center [601, 16] width 10 height 11
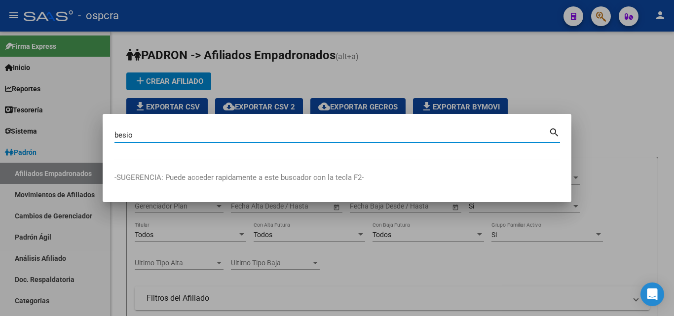
type input "besio"
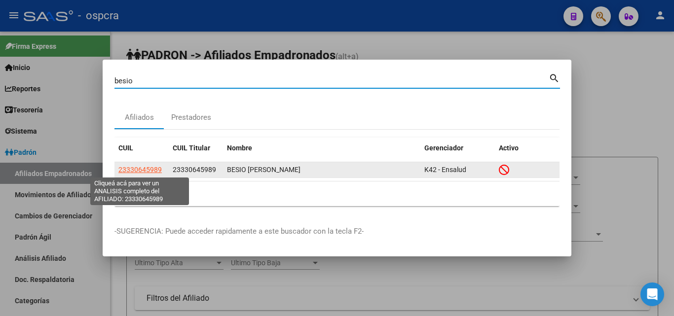
click at [143, 170] on span "23330645989" at bounding box center [139, 170] width 43 height 8
type textarea "23330645989"
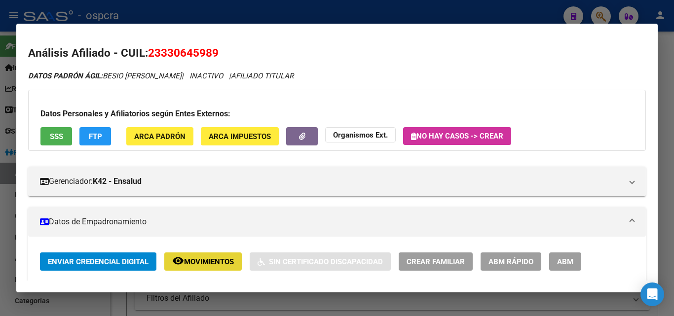
click at [219, 265] on span "Movimientos" at bounding box center [209, 262] width 50 height 9
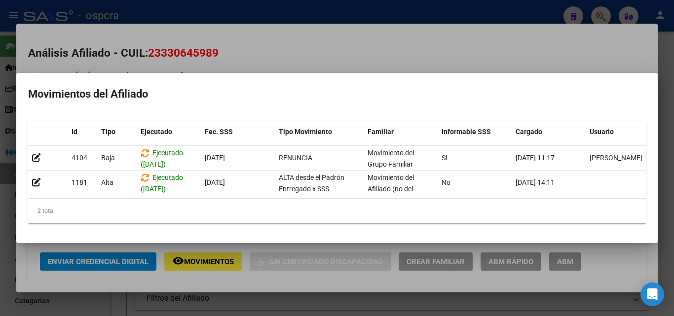
click at [259, 58] on div at bounding box center [337, 158] width 674 height 316
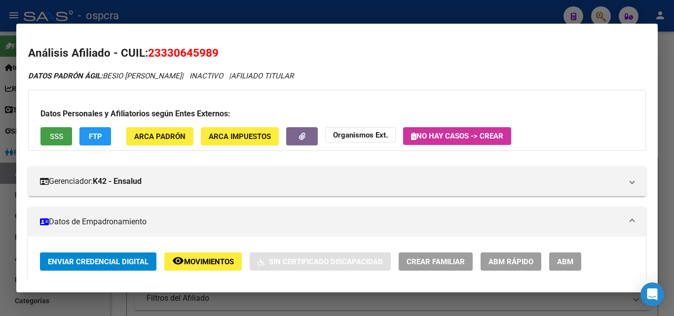
click at [61, 140] on span "SSS" at bounding box center [56, 136] width 13 height 9
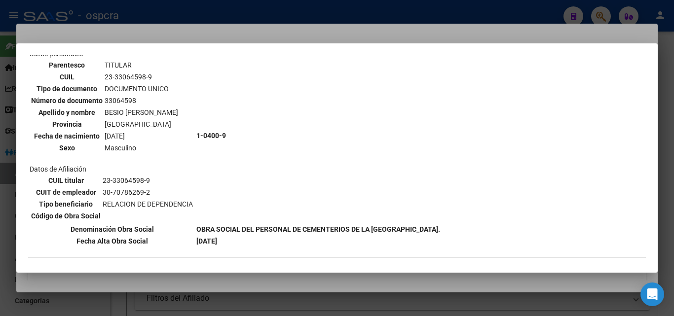
scroll to position [178, 0]
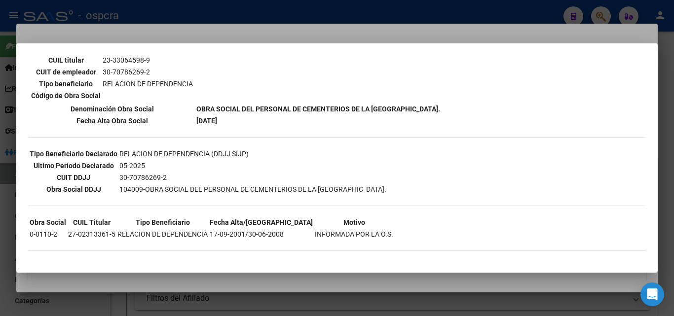
click at [272, 282] on div at bounding box center [337, 158] width 674 height 316
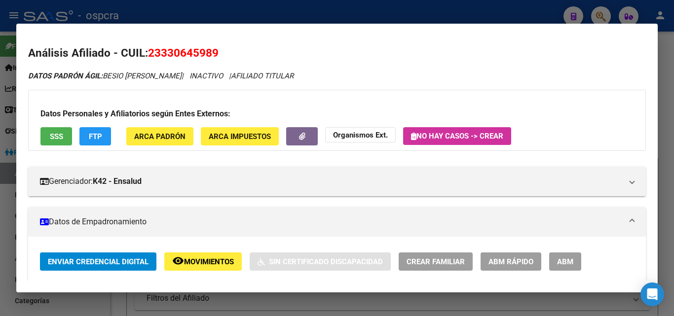
click at [216, 268] on button "remove_red_eye Movimientos" at bounding box center [203, 262] width 78 height 18
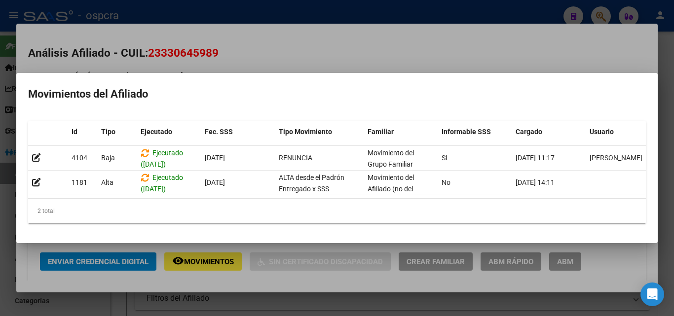
click at [373, 63] on div at bounding box center [337, 158] width 674 height 316
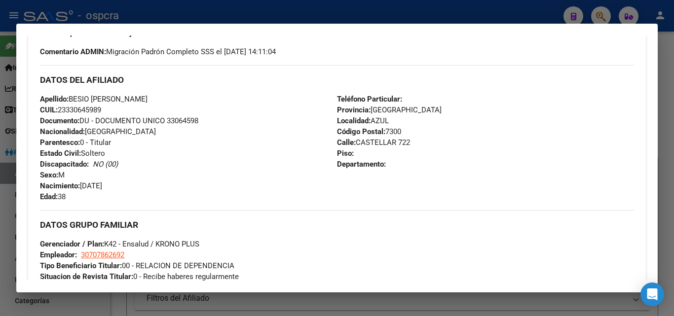
scroll to position [346, 0]
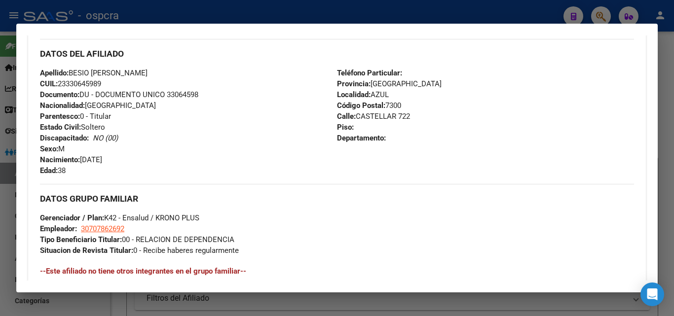
click at [263, 309] on div at bounding box center [337, 158] width 674 height 316
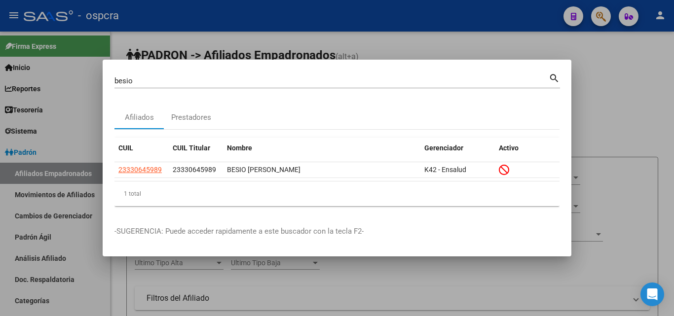
click at [627, 151] on div at bounding box center [337, 158] width 674 height 316
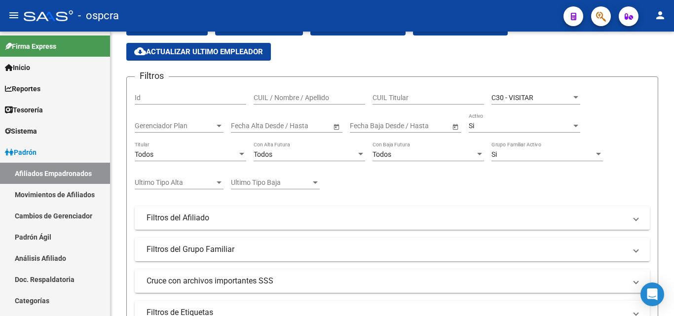
scroll to position [13, 0]
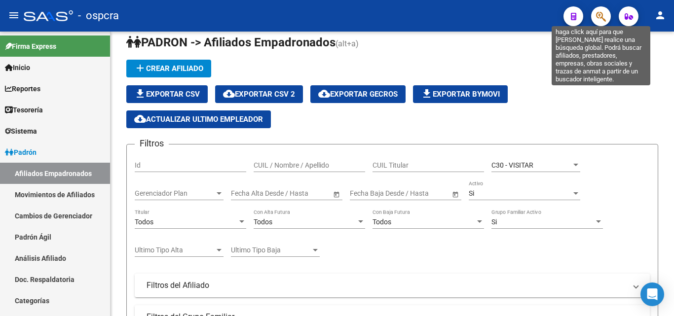
click at [603, 11] on icon "button" at bounding box center [601, 16] width 10 height 11
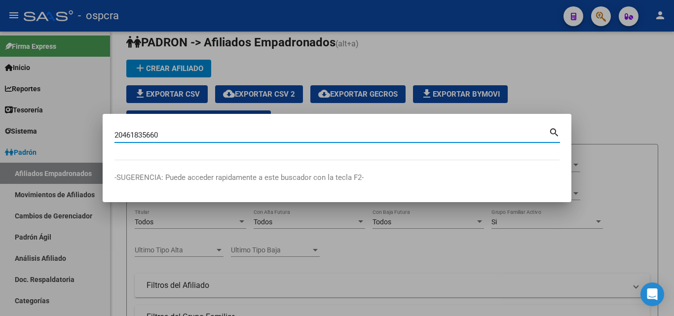
type input "20461835660"
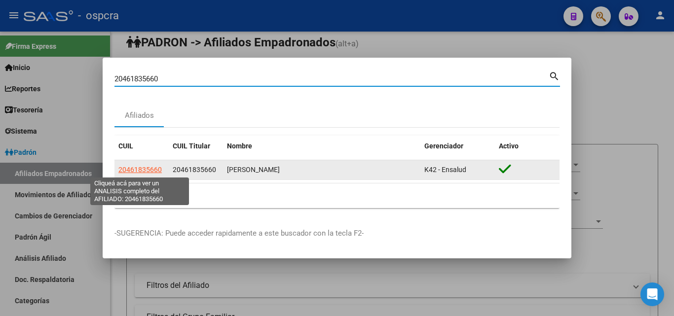
click at [155, 170] on span "20461835660" at bounding box center [139, 170] width 43 height 8
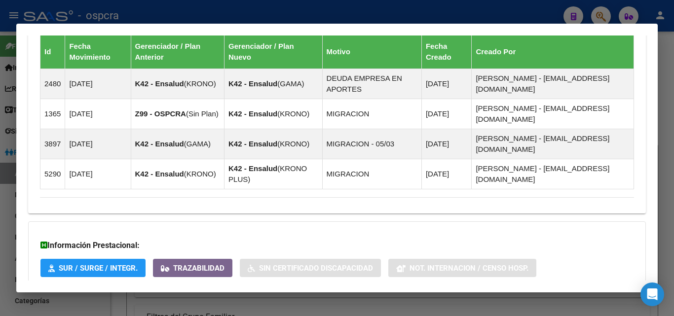
scroll to position [650, 0]
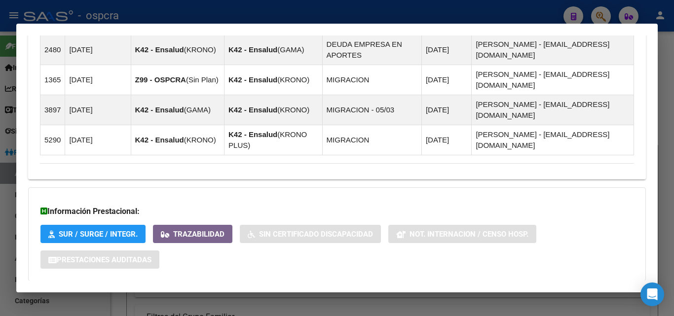
click at [213, 296] on span "Aportes y Contribuciones del Afiliado: 20461835660" at bounding box center [147, 300] width 185 height 9
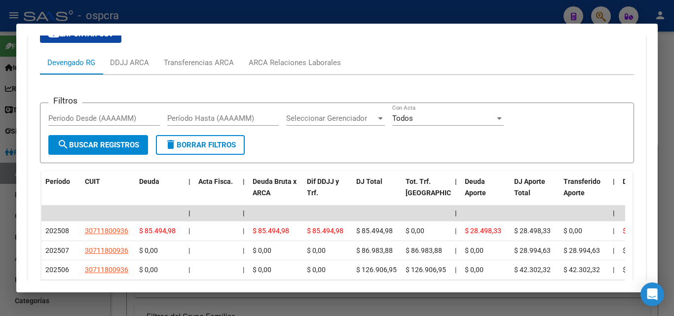
scroll to position [995, 0]
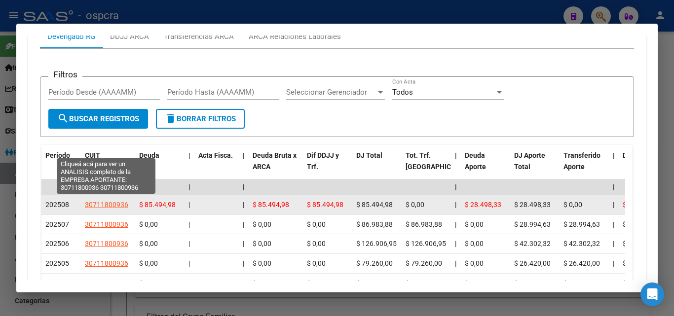
click at [107, 201] on span "30711800936" at bounding box center [106, 205] width 43 height 8
type textarea "30711800936"
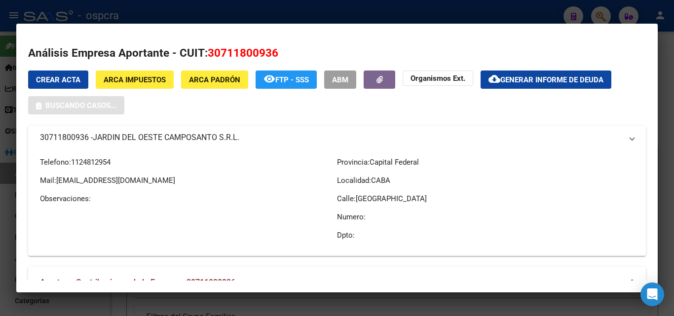
click at [0, 265] on div at bounding box center [337, 158] width 674 height 316
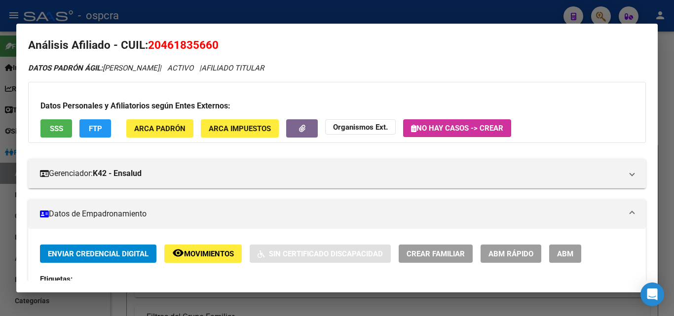
scroll to position [0, 0]
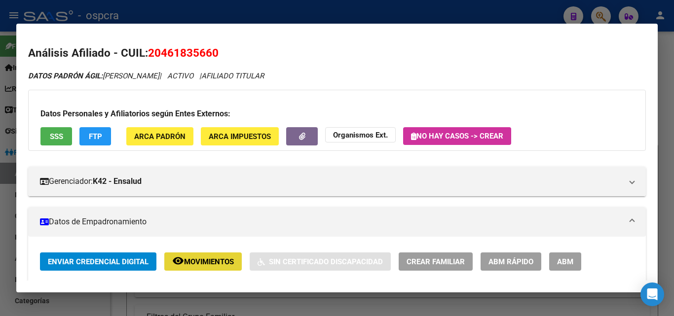
click at [221, 260] on span "Movimientos" at bounding box center [209, 262] width 50 height 9
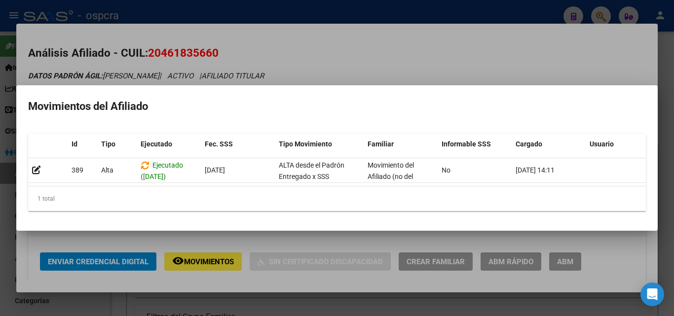
click at [446, 63] on div at bounding box center [337, 158] width 674 height 316
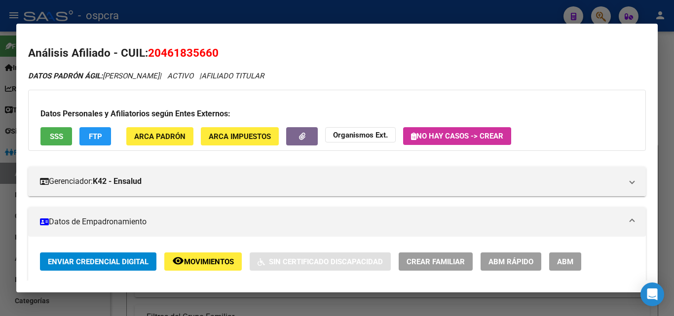
drag, startPoint x: 161, startPoint y: 52, endPoint x: 211, endPoint y: 48, distance: 50.0
click at [211, 48] on span "20461835660" at bounding box center [183, 52] width 71 height 13
copy span "46183566"
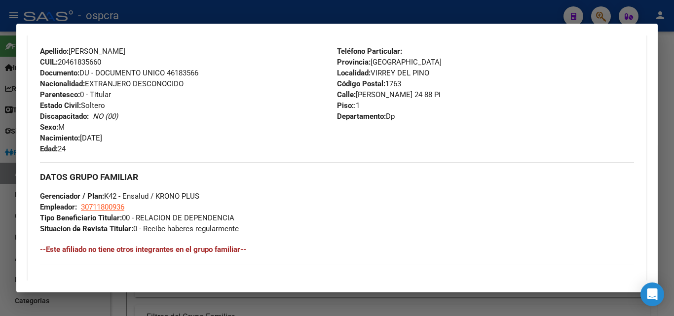
scroll to position [444, 0]
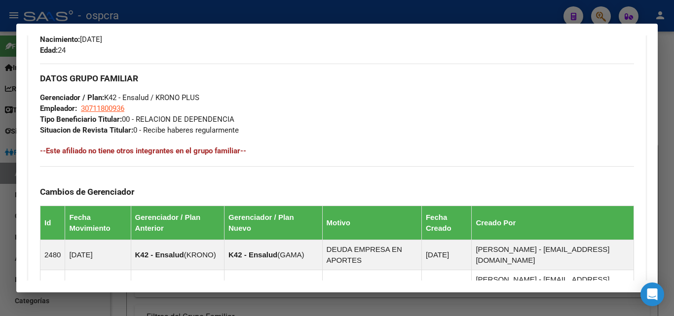
click at [10, 263] on div at bounding box center [337, 158] width 674 height 316
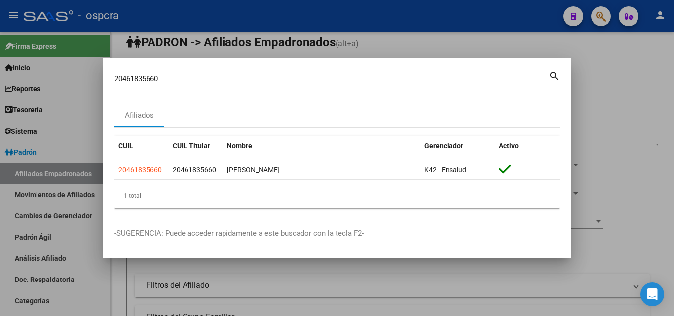
click at [14, 237] on div at bounding box center [337, 158] width 674 height 316
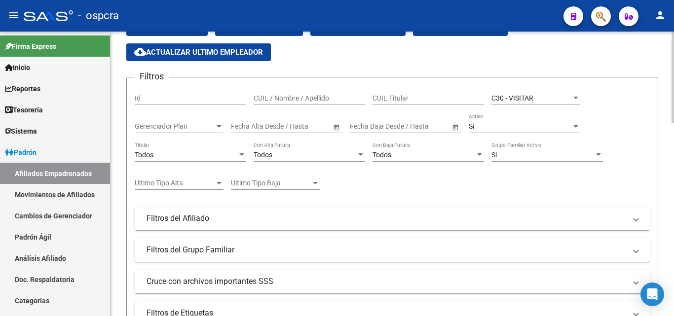
scroll to position [0, 0]
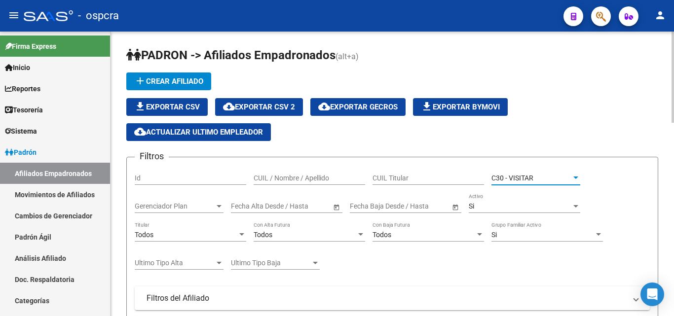
click at [561, 178] on div "C30 - VISITAR" at bounding box center [532, 178] width 80 height 8
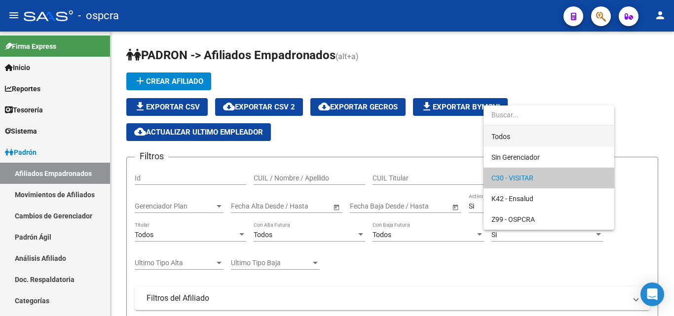
click at [514, 144] on span "Todos" at bounding box center [549, 136] width 115 height 21
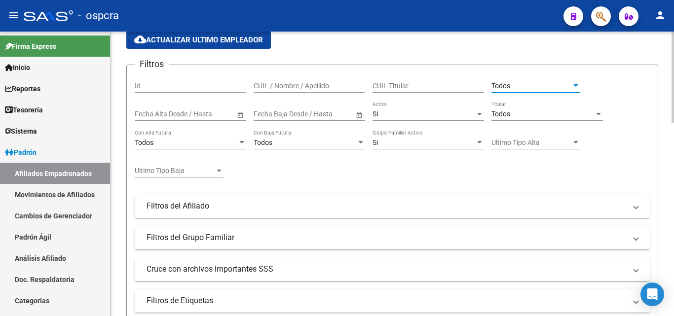
scroll to position [148, 0]
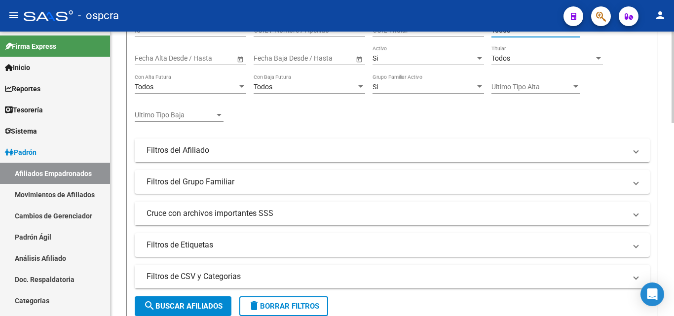
click at [184, 308] on span "search Buscar Afiliados" at bounding box center [183, 306] width 79 height 9
click at [599, 14] on icon "button" at bounding box center [601, 16] width 10 height 11
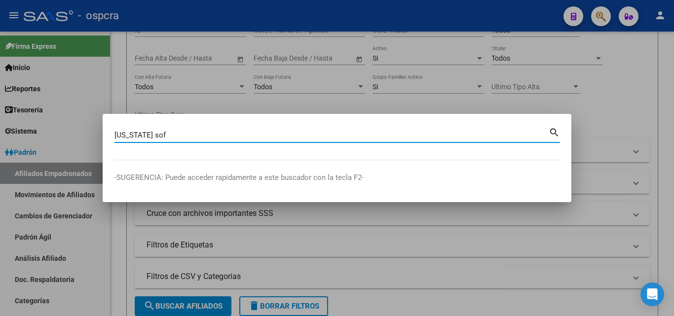
type input "[US_STATE] sof"
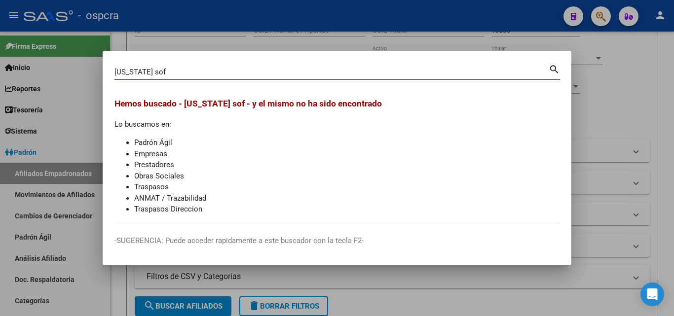
drag, startPoint x: 179, startPoint y: 74, endPoint x: 53, endPoint y: 90, distance: 127.0
click at [53, 90] on div "[US_STATE] sof Buscar (apellido, dni, cuil, nro traspaso, cuit, obra social) se…" at bounding box center [337, 158] width 674 height 316
click at [159, 72] on input "SOFFIANTINNI" at bounding box center [332, 72] width 434 height 9
type input "SOFFIANTINI"
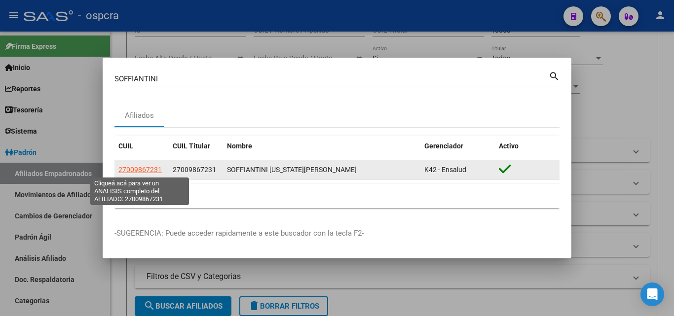
click at [137, 168] on span "27009867231" at bounding box center [139, 170] width 43 height 8
type textarea "27009867231"
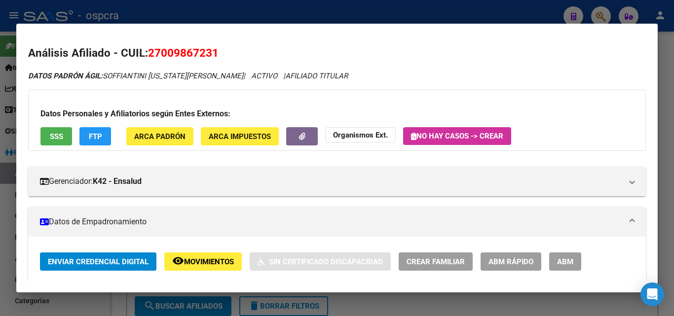
drag, startPoint x: 175, startPoint y: 51, endPoint x: 214, endPoint y: 54, distance: 38.7
click at [214, 54] on span "27009867231" at bounding box center [183, 52] width 71 height 13
copy span "986723"
click at [0, 216] on div at bounding box center [337, 158] width 674 height 316
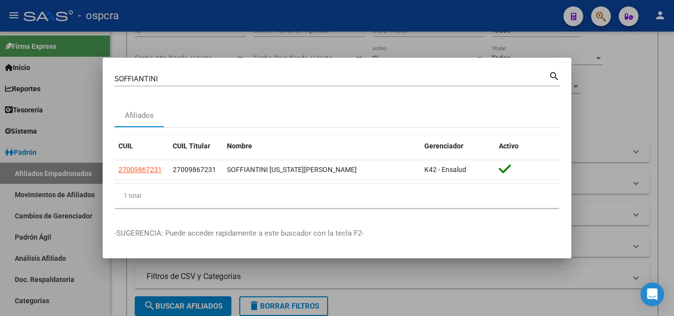
click at [1, 215] on div at bounding box center [337, 158] width 674 height 316
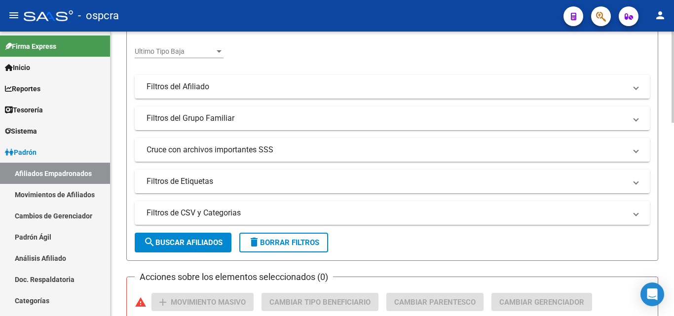
scroll to position [346, 0]
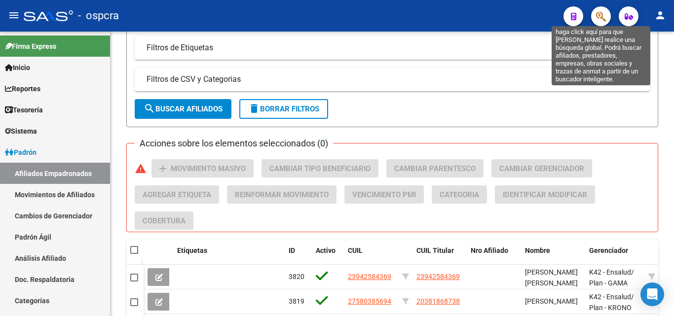
click at [604, 17] on icon "button" at bounding box center [601, 16] width 10 height 11
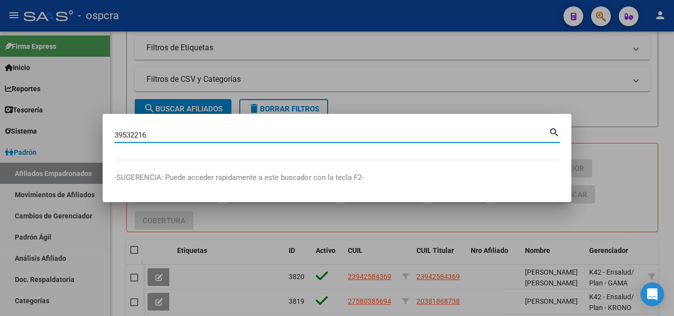
type input "39532216"
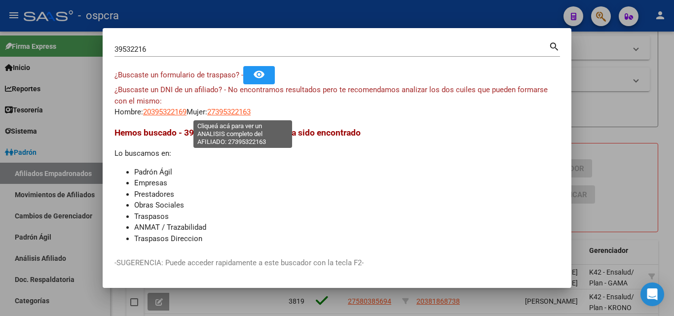
click at [238, 112] on span "27395322163" at bounding box center [228, 112] width 43 height 9
type textarea "27395322163"
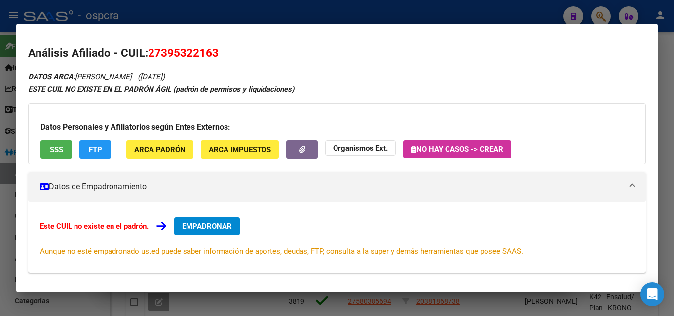
click at [54, 149] on span "SSS" at bounding box center [56, 150] width 13 height 9
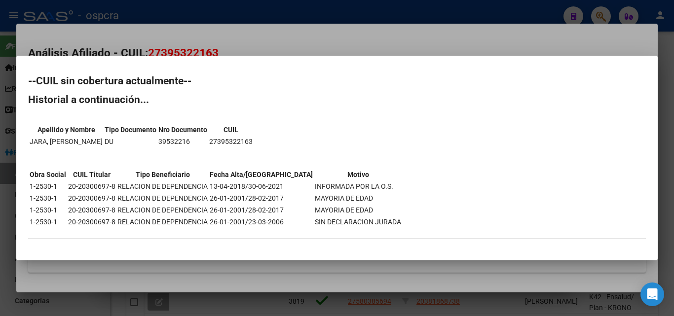
click at [25, 256] on mat-dialog-container "--CUIL sin cobertura actualmente-- Historial a continuación... Apellido y Nombr…" at bounding box center [337, 158] width 642 height 205
click at [241, 33] on div at bounding box center [337, 158] width 674 height 316
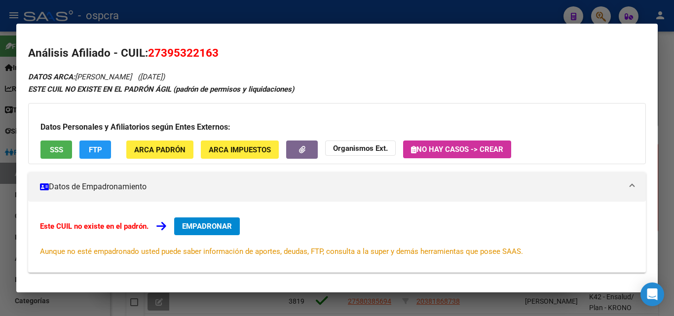
drag, startPoint x: 146, startPoint y: 53, endPoint x: 230, endPoint y: 51, distance: 83.5
click at [230, 51] on h2 "Análisis Afiliado - CUIL: 27395322163" at bounding box center [337, 53] width 618 height 17
copy h2 "27395322163"
click at [477, 14] on div at bounding box center [337, 158] width 674 height 316
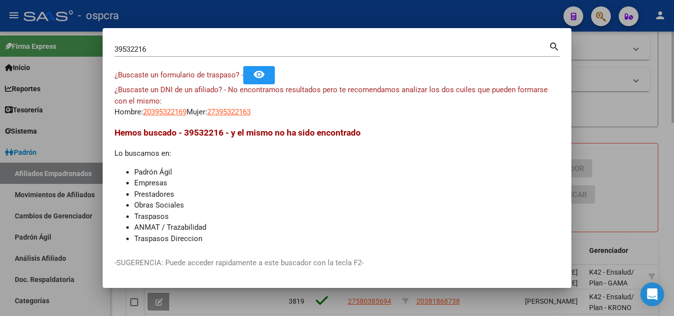
click at [623, 75] on div at bounding box center [337, 158] width 674 height 316
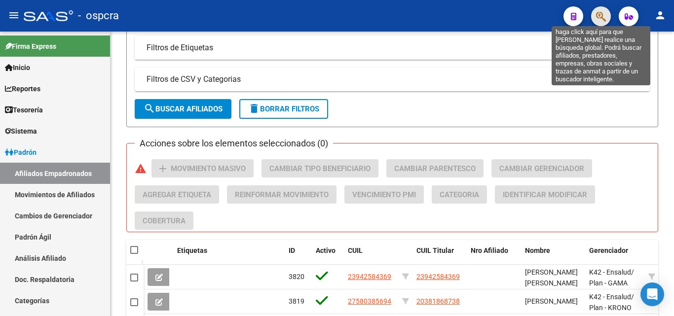
click at [606, 18] on icon "button" at bounding box center [601, 16] width 10 height 11
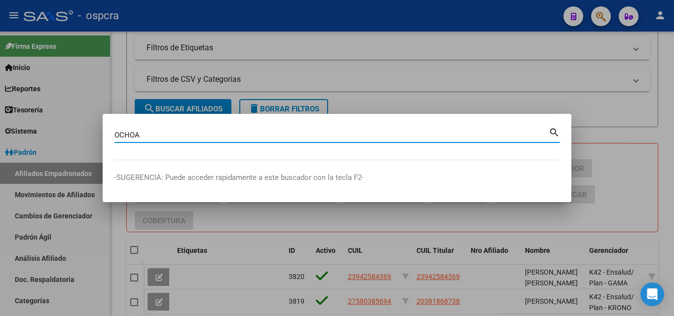
type input "OCHOA"
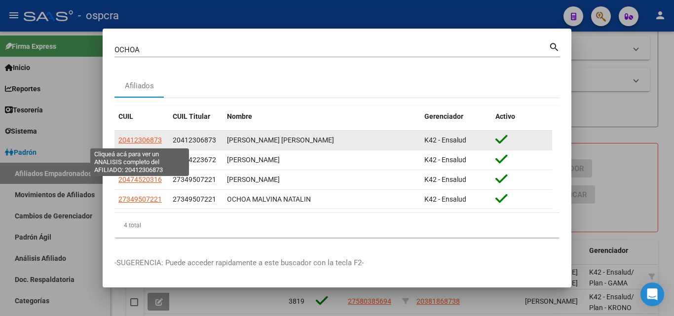
click at [159, 140] on span "20412306873" at bounding box center [139, 140] width 43 height 8
type textarea "20412306873"
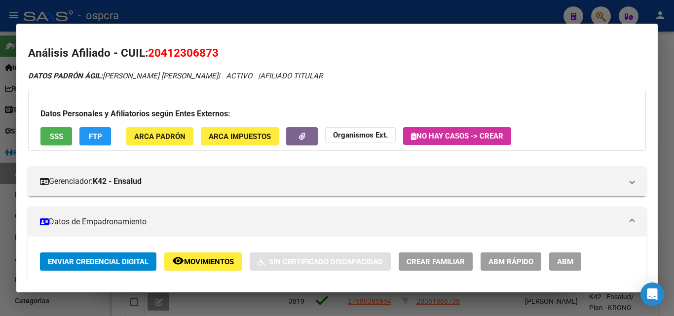
click at [566, 262] on span "ABM" at bounding box center [565, 262] width 16 height 9
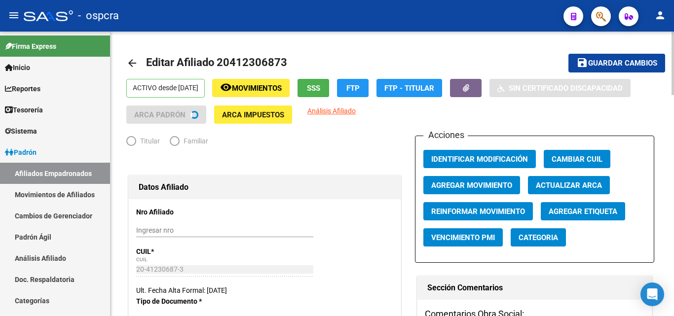
radio input "true"
type input "30-68415936-0"
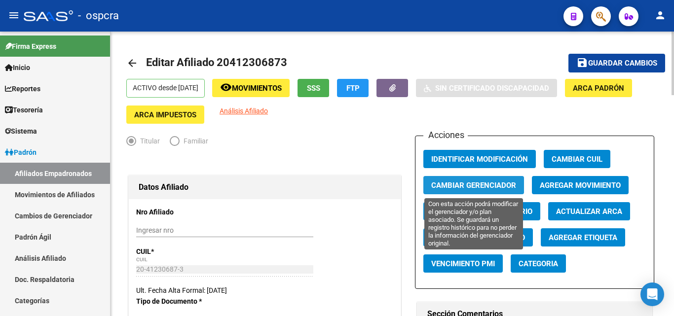
click at [504, 189] on span "Cambiar Gerenciador" at bounding box center [474, 185] width 85 height 9
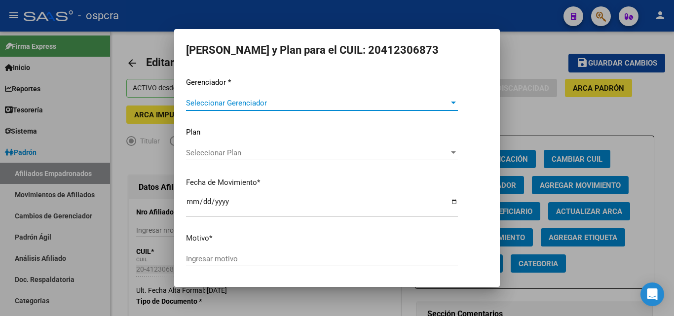
click at [449, 105] on div at bounding box center [453, 103] width 9 height 8
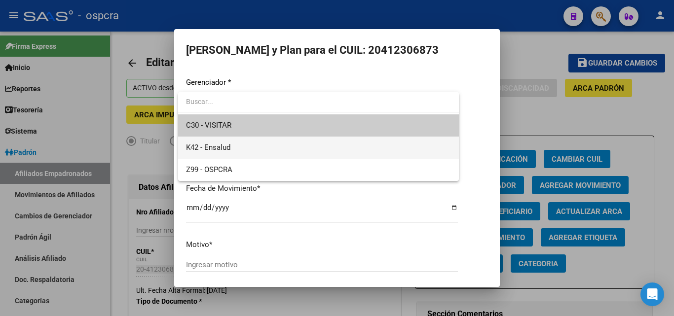
click at [273, 148] on span "K42 - Ensalud" at bounding box center [318, 148] width 265 height 22
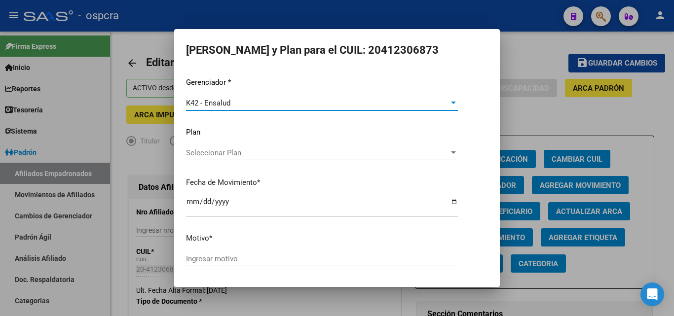
click at [287, 157] on span "Seleccionar Plan" at bounding box center [317, 153] width 263 height 9
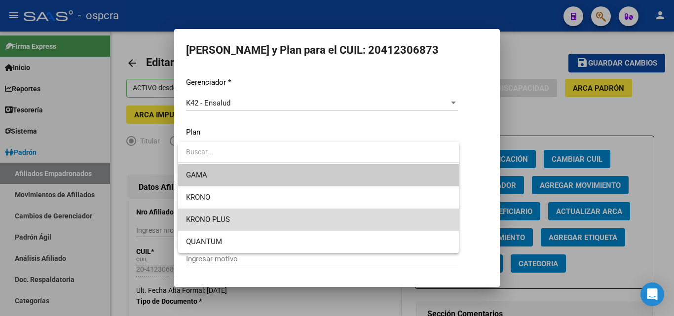
click at [243, 221] on span "KRONO PLUS" at bounding box center [318, 220] width 265 height 22
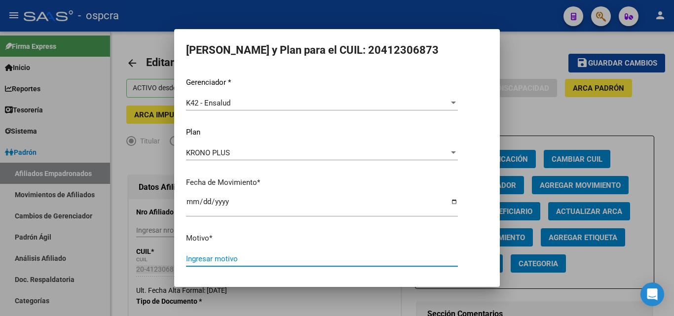
click at [217, 263] on input "Ingresar motivo" at bounding box center [322, 259] width 272 height 9
type input "a"
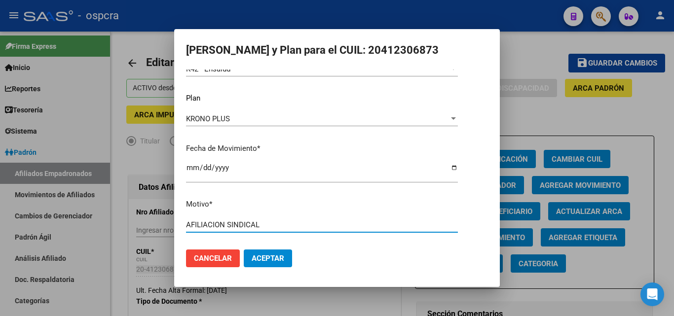
type input "AFILIACION SINDICAL"
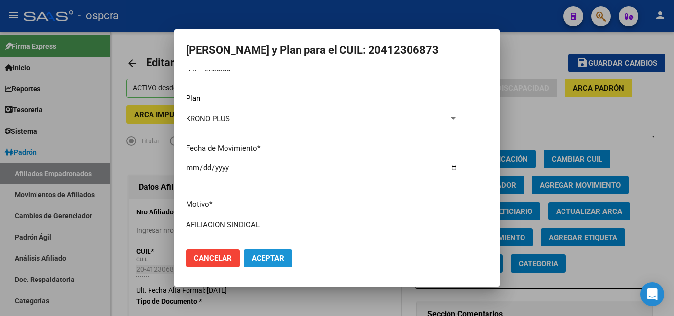
click at [276, 253] on button "Aceptar" at bounding box center [268, 259] width 48 height 18
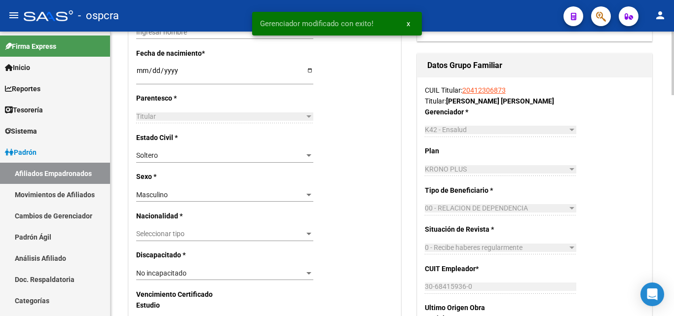
scroll to position [543, 0]
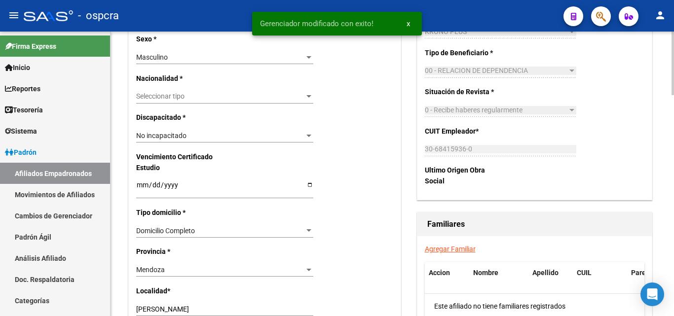
click at [446, 250] on link "Agregar Familiar" at bounding box center [450, 249] width 51 height 8
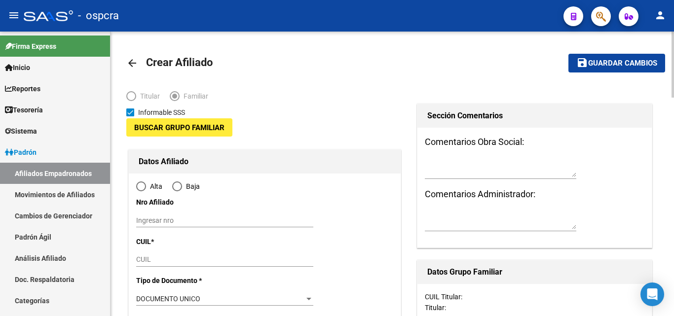
type input "30-68415936-0"
type input "[PERSON_NAME]"
type input "5501"
type input "HUILICHES 1274 Piso:"
type input "PB Dp"
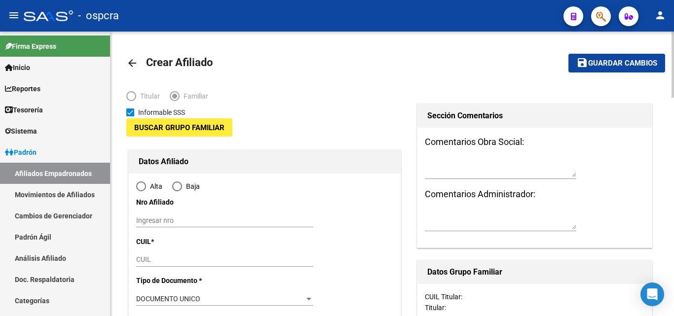
type input "7"
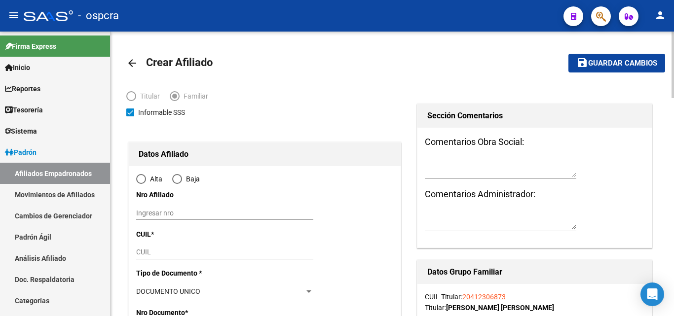
radio input "true"
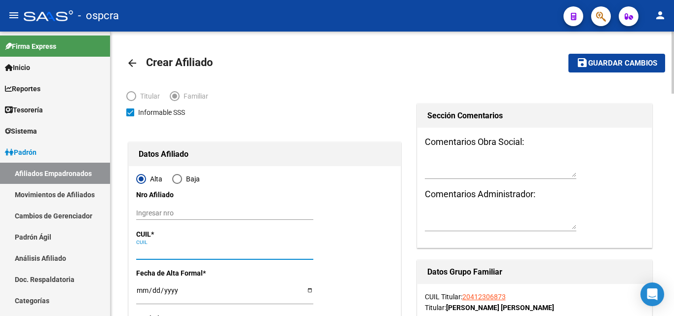
type input "30-68415936-0"
paste input "20-41230687-3"
type input "20-41230687-3"
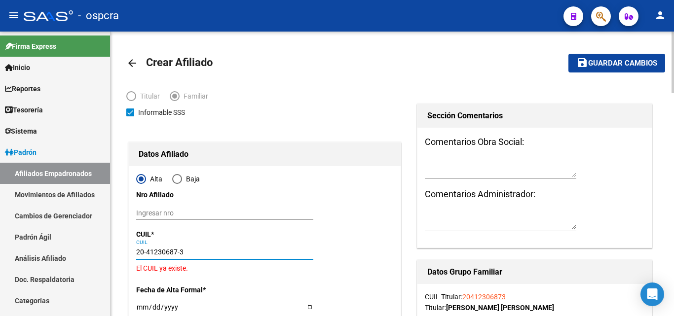
type input "41230687"
type input "[PERSON_NAME]"
type input "[DATE]"
type input "[PERSON_NAME]"
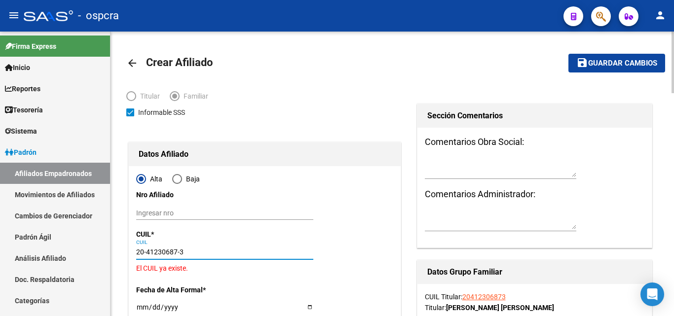
type input "HUILICHES"
type input "1274"
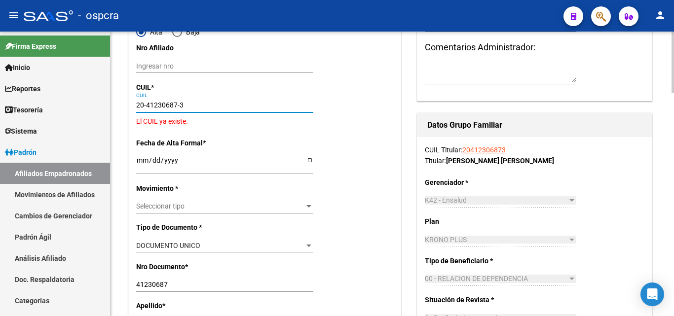
scroll to position [148, 0]
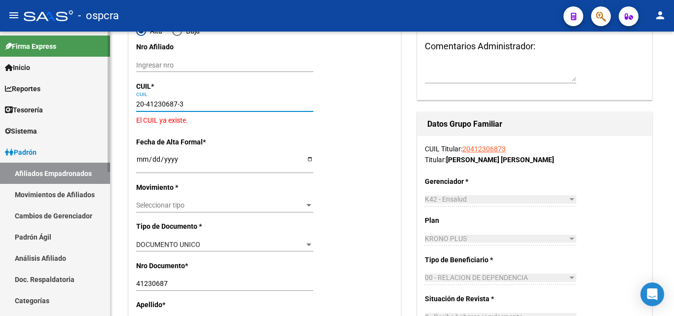
drag, startPoint x: 193, startPoint y: 104, endPoint x: 107, endPoint y: 117, distance: 86.3
click at [107, 117] on mat-sidenav-container "Firma Express Inicio Instructivos Contacto OS Reportes Ingresos Devengados Anál…" at bounding box center [337, 174] width 674 height 285
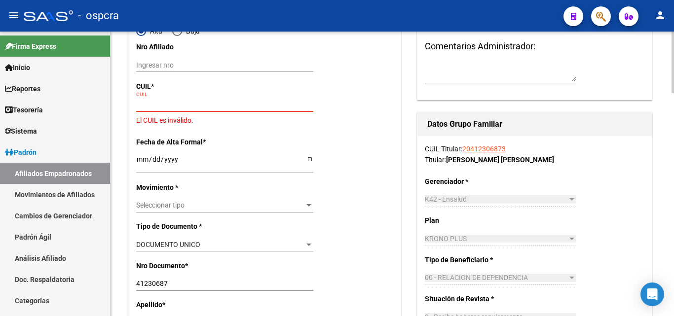
click at [140, 100] on input "CUIL" at bounding box center [224, 104] width 177 height 8
type input "3"
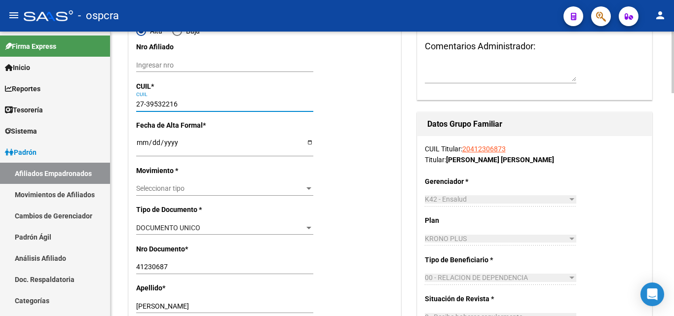
type input "27-39532216-3"
type input "39532216"
type input "JARA"
type input "[PERSON_NAME]"
type input "[DATE]"
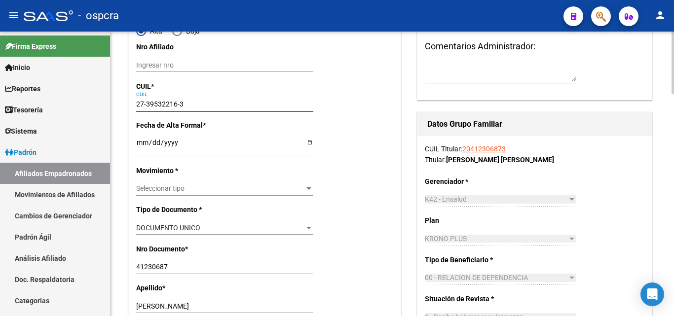
type input "LUJAN DE CUYO"
type input "5507"
type input "LAMADRID"
type input "1285"
type input "27-39532216-3"
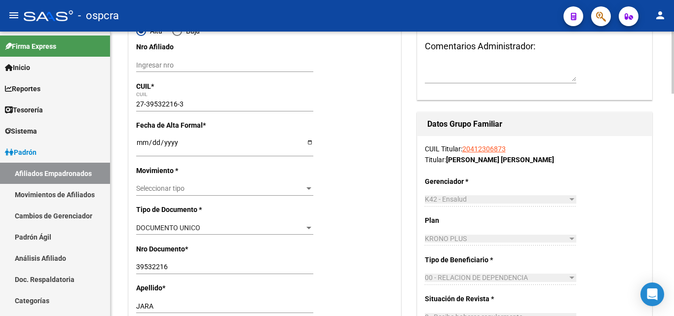
click at [309, 142] on input "Ingresar fecha" at bounding box center [224, 146] width 177 height 15
type input "[DATE]"
click at [291, 190] on span "Seleccionar tipo" at bounding box center [220, 189] width 168 height 8
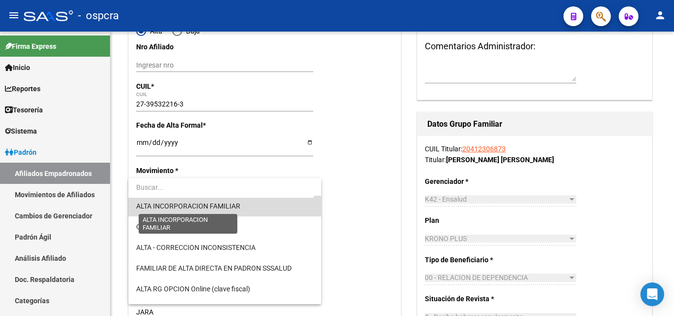
click at [230, 206] on span "ALTA INCORPORACION FAMILIAR" at bounding box center [188, 206] width 104 height 8
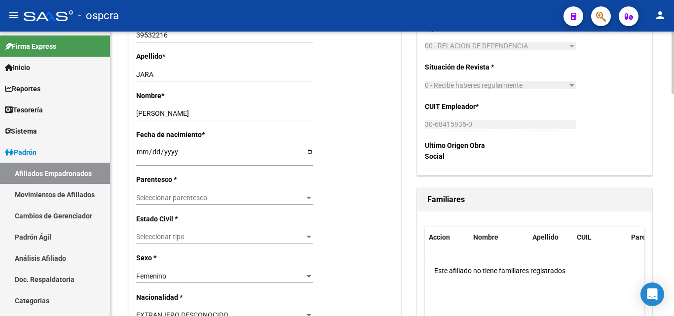
scroll to position [395, 0]
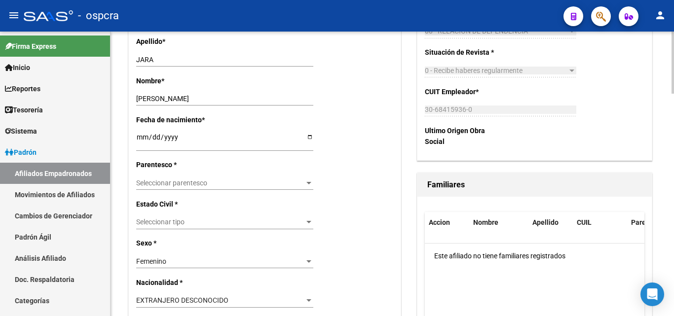
click at [296, 186] on span "Seleccionar parentesco" at bounding box center [220, 183] width 168 height 8
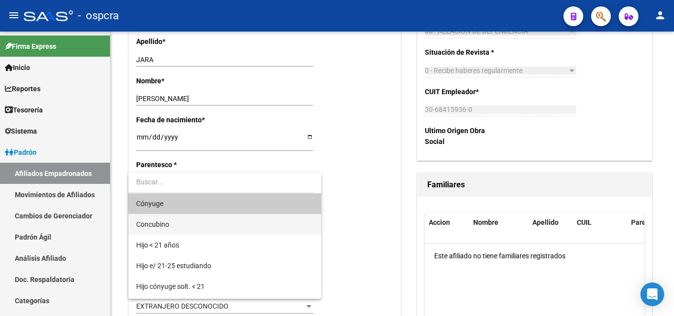
click at [190, 221] on span "Concubino" at bounding box center [224, 224] width 177 height 21
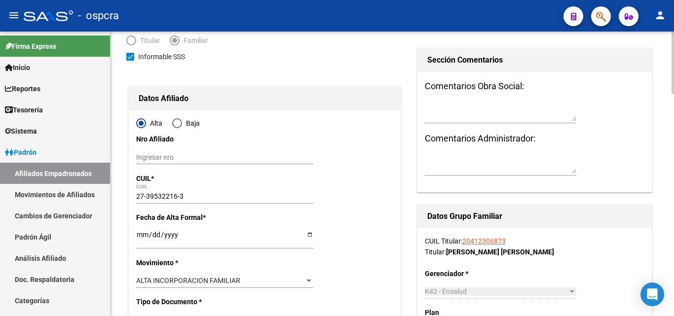
scroll to position [0, 0]
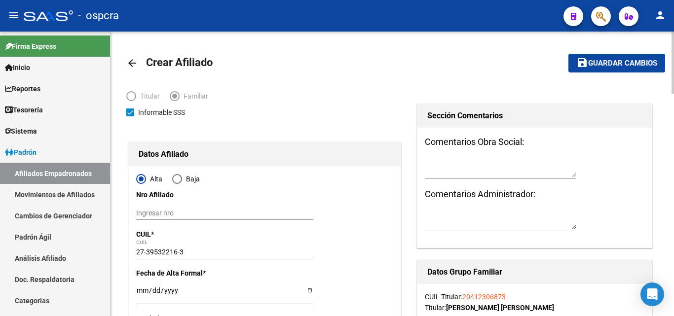
click at [610, 64] on span "Guardar cambios" at bounding box center [623, 63] width 69 height 9
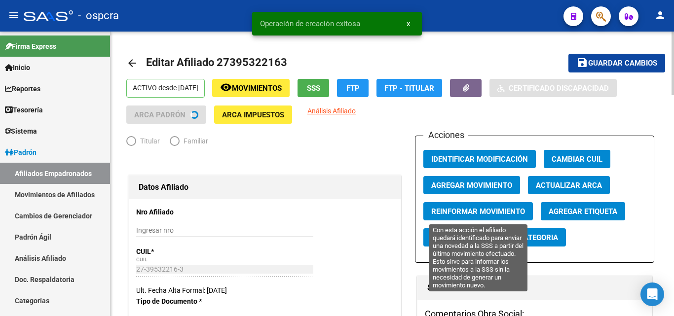
radio input "true"
type input "30-68415936-0"
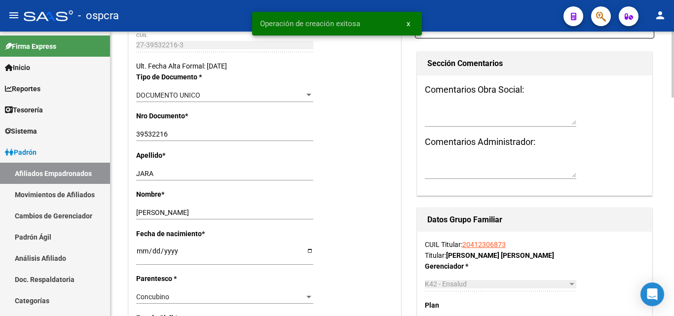
scroll to position [247, 0]
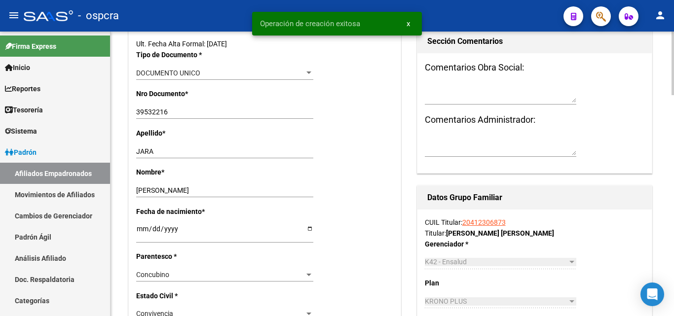
click at [484, 219] on link "20412306873" at bounding box center [484, 223] width 43 height 8
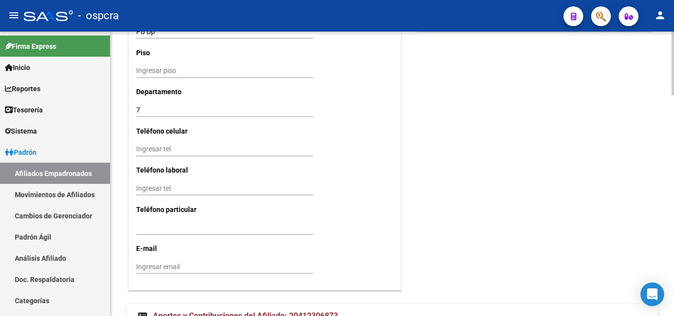
scroll to position [986, 0]
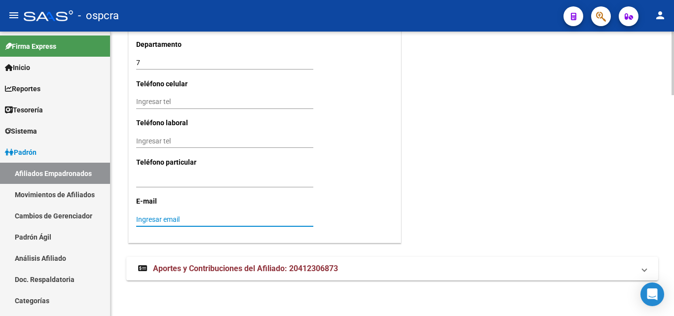
click at [270, 219] on input "Ingresar email" at bounding box center [224, 220] width 177 height 8
type input "J"
type input "[EMAIL_ADDRESS][DOMAIN_NAME]"
click at [149, 106] on input "Ingresar tel" at bounding box center [224, 102] width 177 height 8
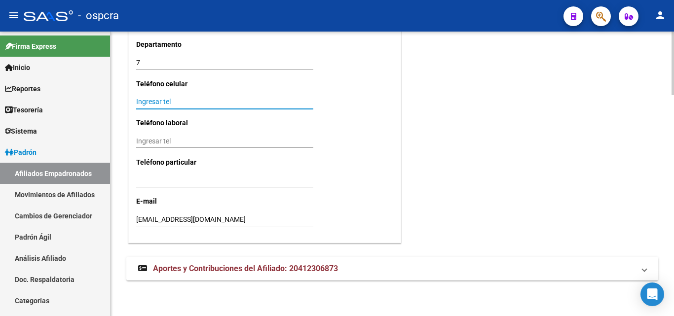
type input "3"
type input "2612559842"
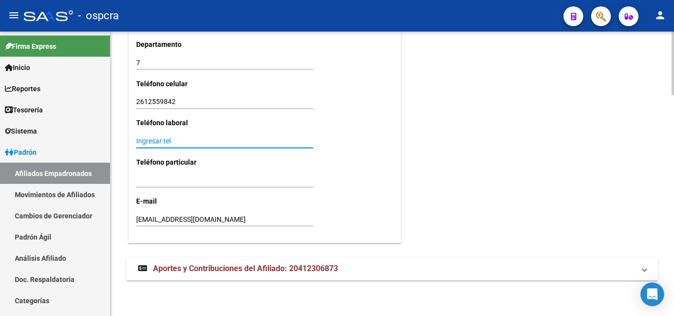
click at [144, 143] on input "Ingresar tel" at bounding box center [224, 141] width 177 height 8
type input "1"
type input "2613426379"
click at [197, 180] on input "Ingresar tel" at bounding box center [224, 180] width 177 height 8
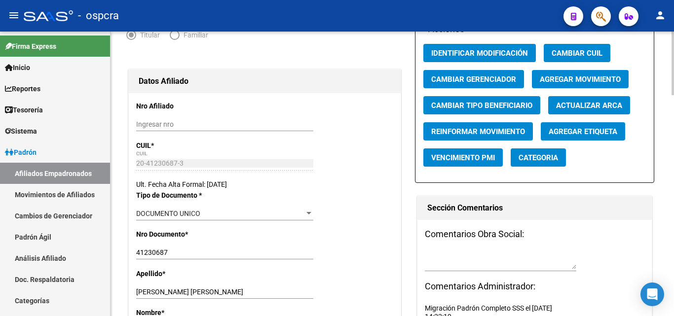
scroll to position [0, 0]
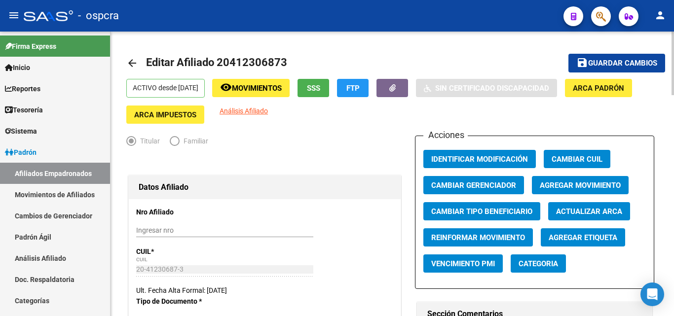
click at [618, 62] on span "Guardar cambios" at bounding box center [623, 63] width 69 height 9
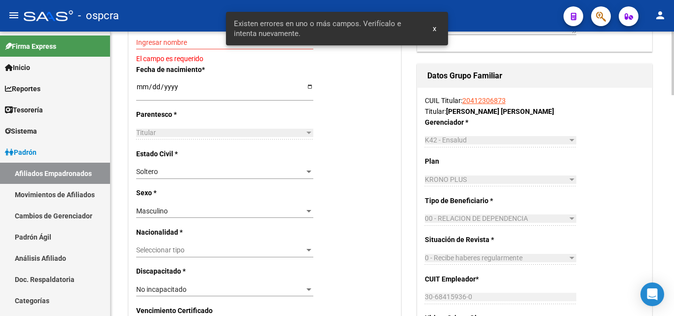
scroll to position [296, 0]
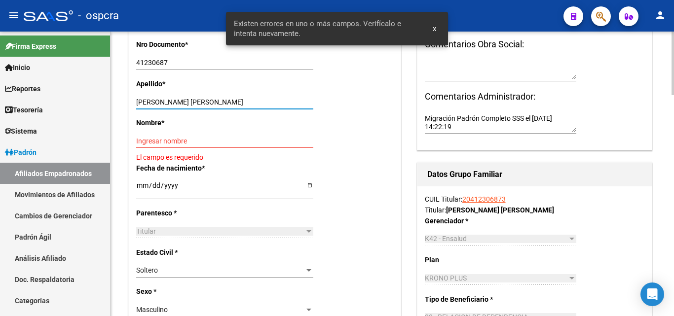
drag, startPoint x: 192, startPoint y: 99, endPoint x: 261, endPoint y: 98, distance: 69.6
click at [265, 99] on input "[PERSON_NAME] [PERSON_NAME]" at bounding box center [224, 102] width 177 height 8
type input "[PERSON_NAME]"
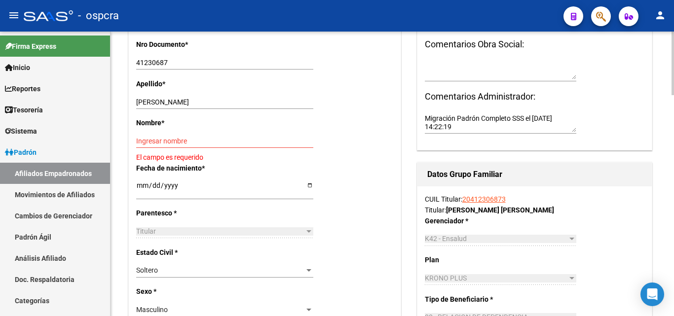
drag, startPoint x: 163, startPoint y: 137, endPoint x: 143, endPoint y: 143, distance: 20.6
paste input "[PERSON_NAME]"
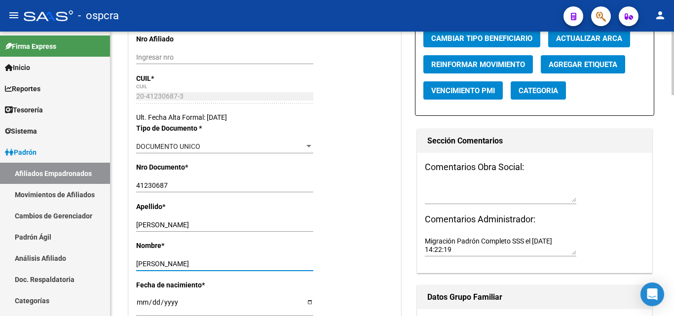
scroll to position [0, 0]
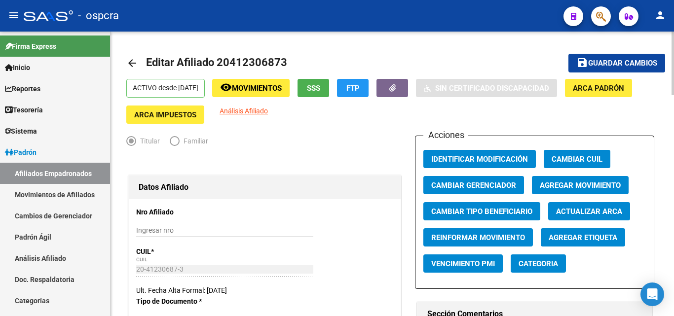
type input "[PERSON_NAME]"
click at [625, 63] on span "Guardar cambios" at bounding box center [623, 63] width 69 height 9
click at [622, 66] on span "Guardar cambios" at bounding box center [623, 63] width 69 height 9
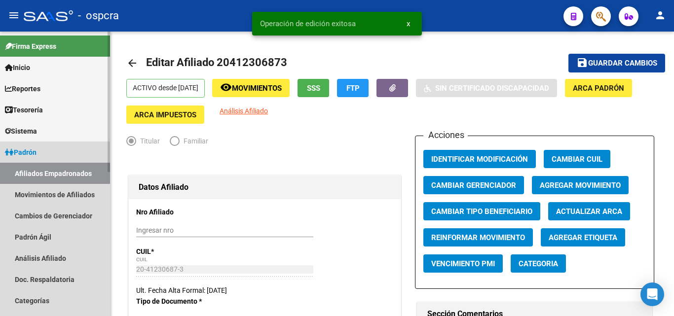
click at [42, 169] on link "Afiliados Empadronados" at bounding box center [55, 173] width 110 height 21
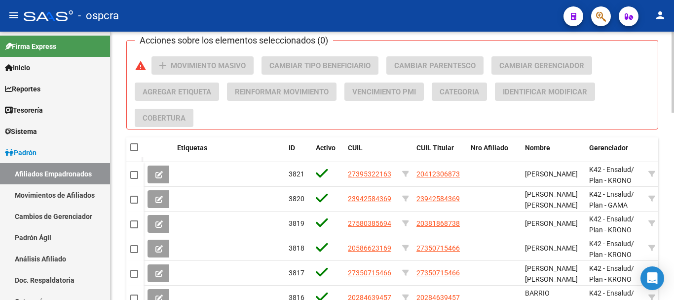
scroll to position [494, 0]
